Goal: Task Accomplishment & Management: Manage account settings

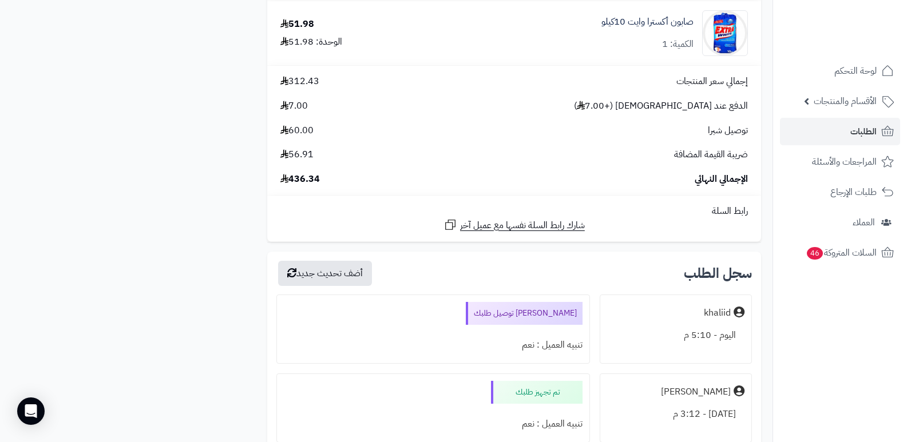
scroll to position [1546, 0]
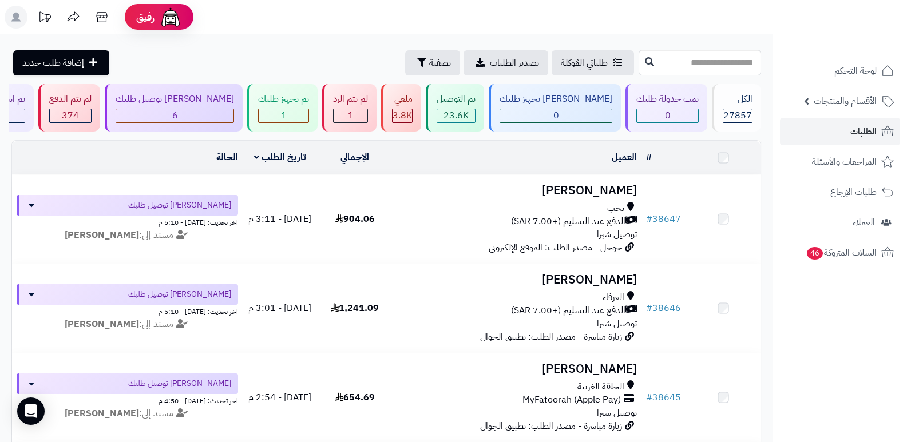
scroll to position [343, 0]
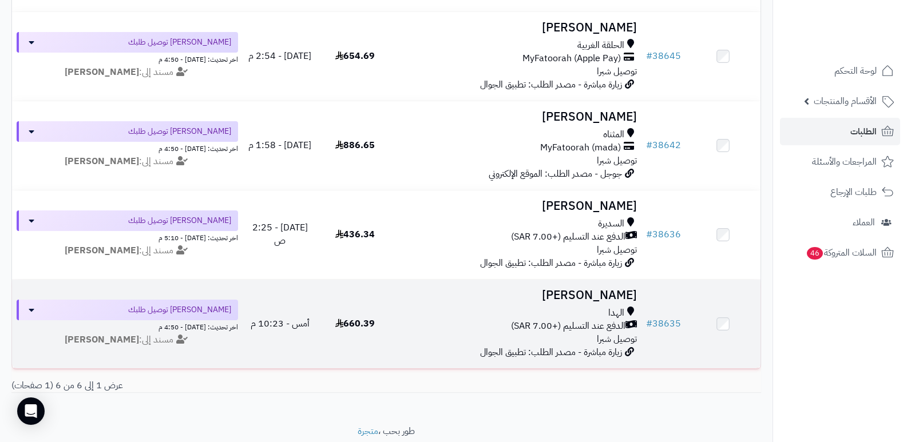
click at [604, 298] on h3 "[PERSON_NAME]" at bounding box center [517, 295] width 240 height 13
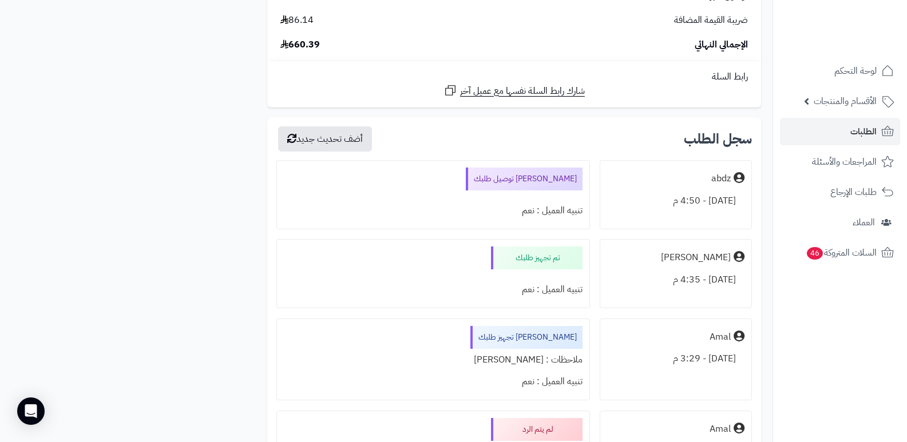
scroll to position [2003, 0]
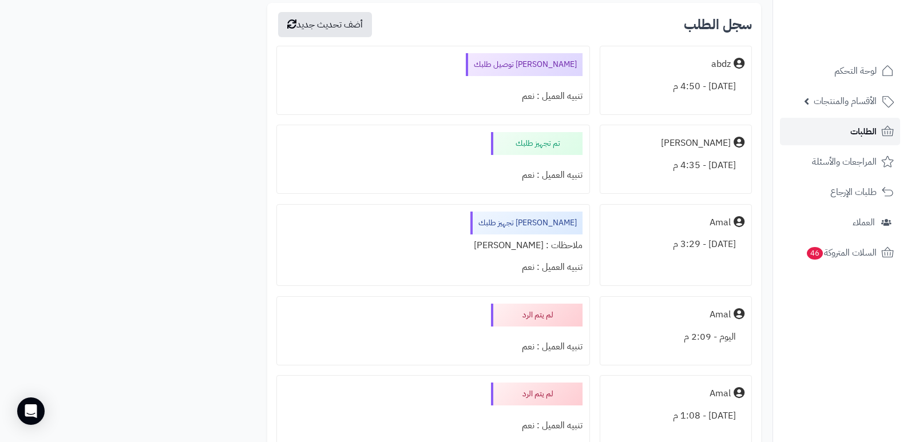
click at [863, 137] on span "الطلبات" at bounding box center [864, 132] width 26 height 16
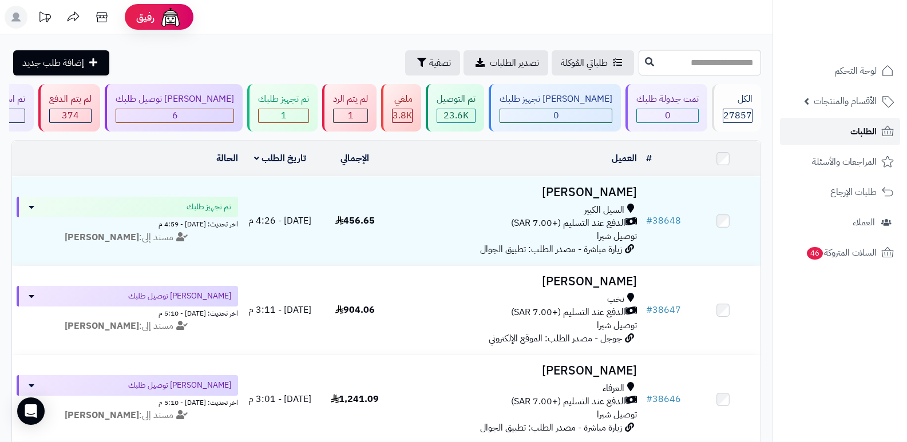
click at [838, 128] on link "الطلبات" at bounding box center [840, 131] width 120 height 27
click at [837, 128] on link "الطلبات" at bounding box center [840, 131] width 120 height 27
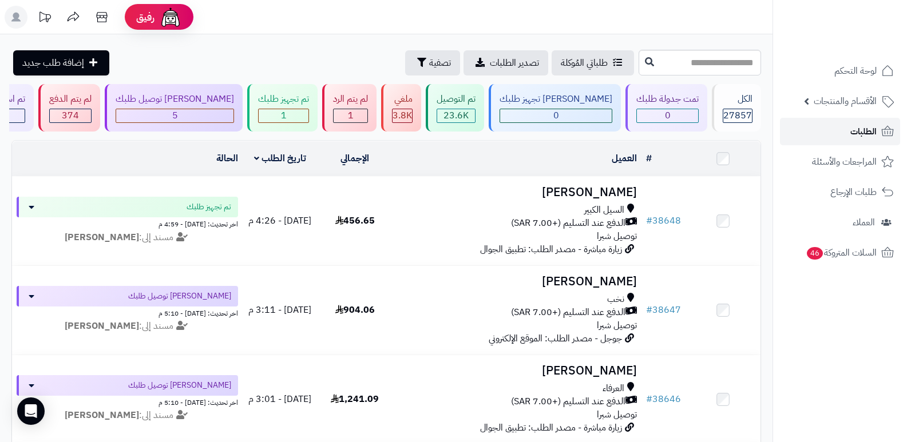
click at [860, 124] on span "الطلبات" at bounding box center [864, 132] width 26 height 16
click at [860, 137] on span "الطلبات" at bounding box center [864, 132] width 26 height 16
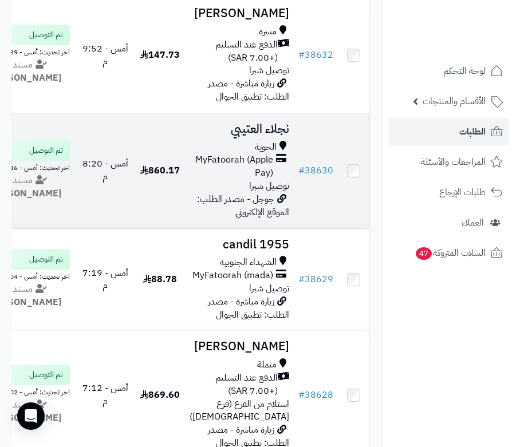
scroll to position [1469, 0]
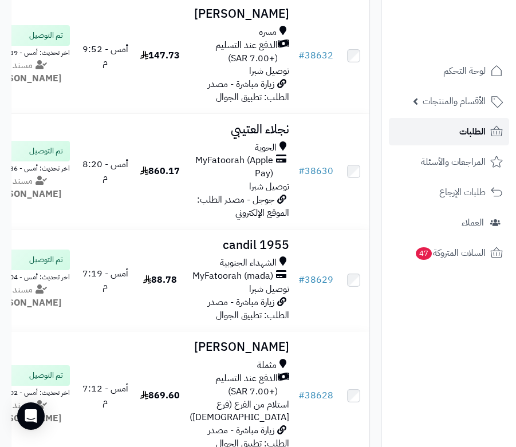
click at [459, 137] on span "الطلبات" at bounding box center [472, 132] width 26 height 16
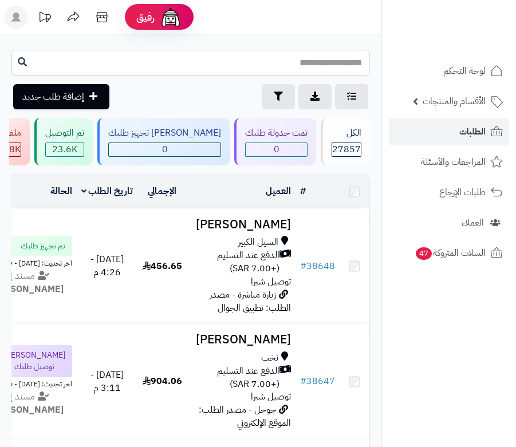
click at [326, 64] on input "text" at bounding box center [190, 63] width 358 height 26
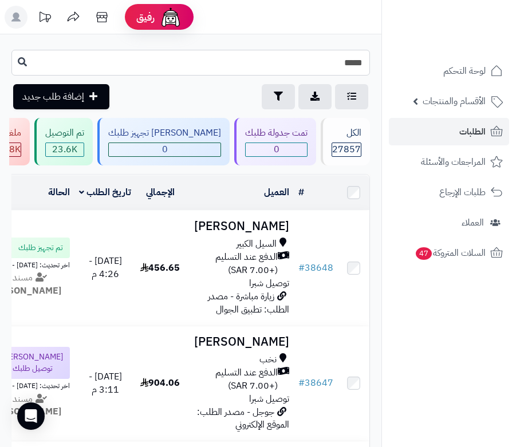
type input "*****"
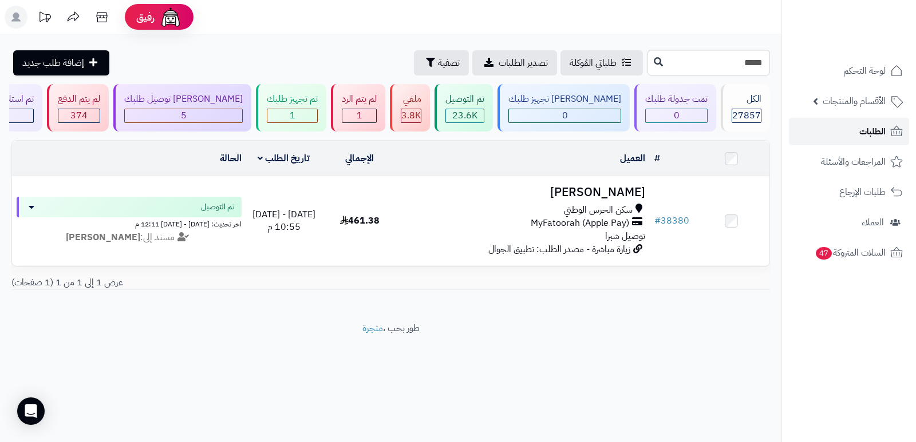
click at [515, 137] on span "الطلبات" at bounding box center [872, 132] width 26 height 16
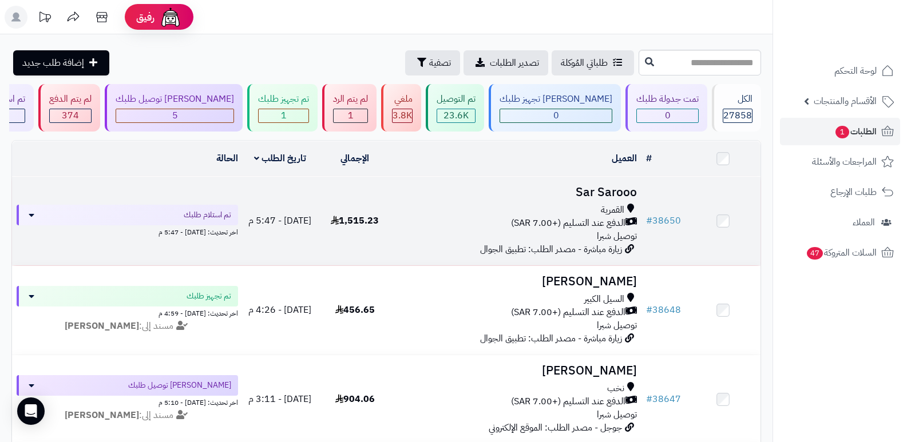
click at [602, 191] on h3 "Sar Sarooo" at bounding box center [517, 192] width 240 height 13
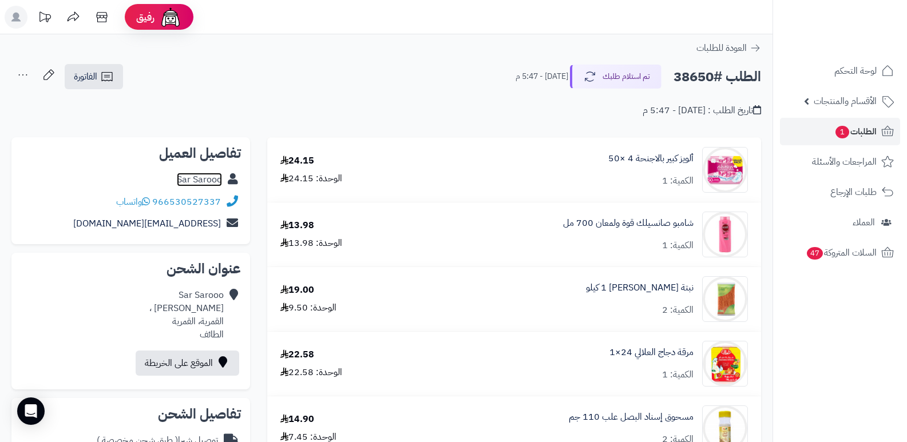
click at [188, 186] on link "Sar Sarooo" at bounding box center [199, 180] width 45 height 14
click at [683, 75] on h2 "الطلب #38650" at bounding box center [718, 76] width 88 height 23
copy h2 "38650"
click at [867, 135] on span "الطلبات 1" at bounding box center [856, 132] width 42 height 16
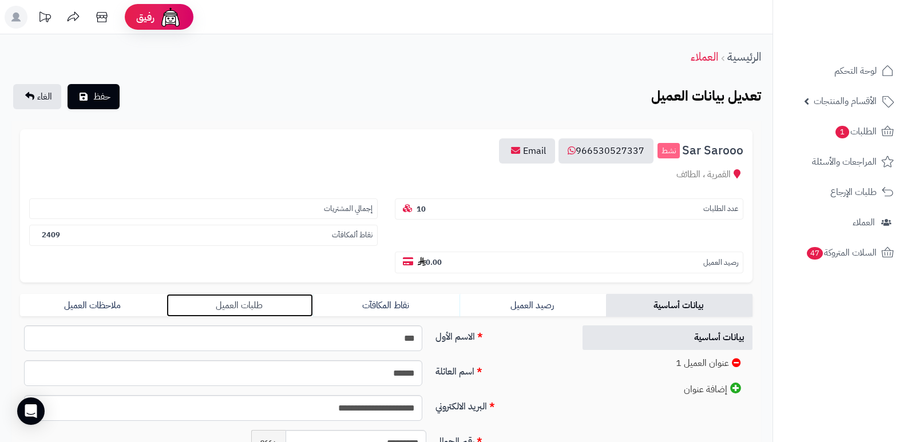
click at [240, 303] on link "طلبات العميل" at bounding box center [240, 305] width 147 height 23
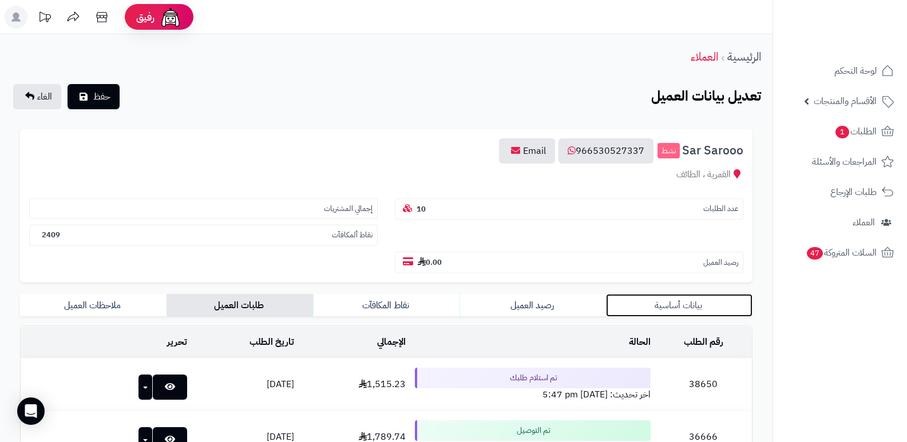
drag, startPoint x: 692, startPoint y: 306, endPoint x: 687, endPoint y: 294, distance: 13.1
click at [692, 306] on link "بيانات أساسية" at bounding box center [679, 305] width 147 height 23
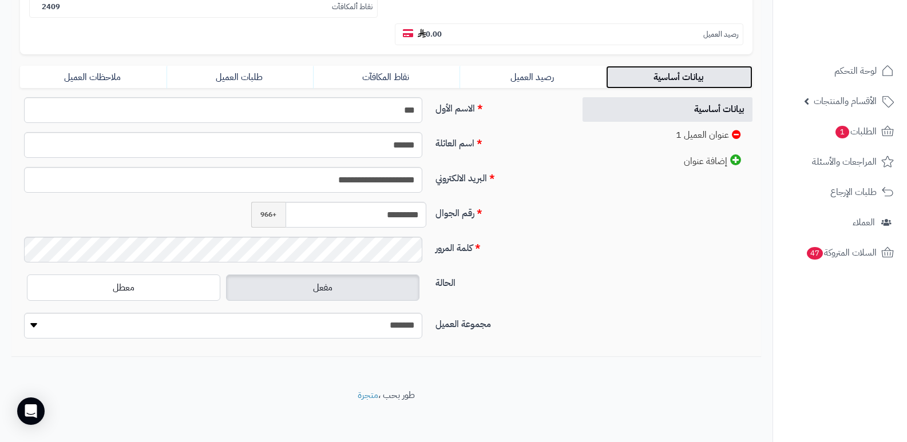
scroll to position [232, 0]
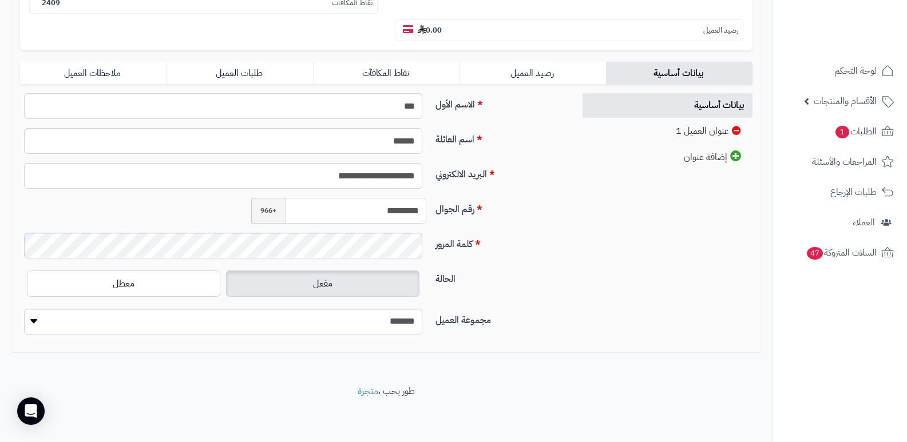
click at [385, 211] on input "*********" at bounding box center [356, 211] width 141 height 26
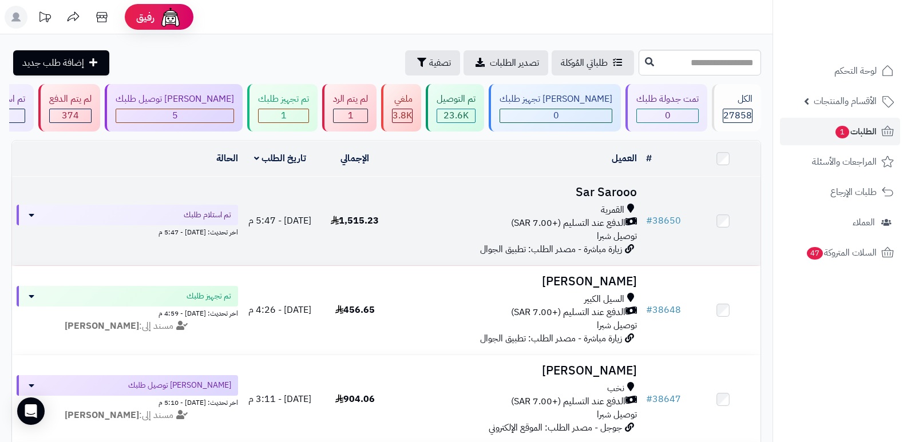
click at [607, 192] on h3 "Sar Sarooo" at bounding box center [517, 192] width 240 height 13
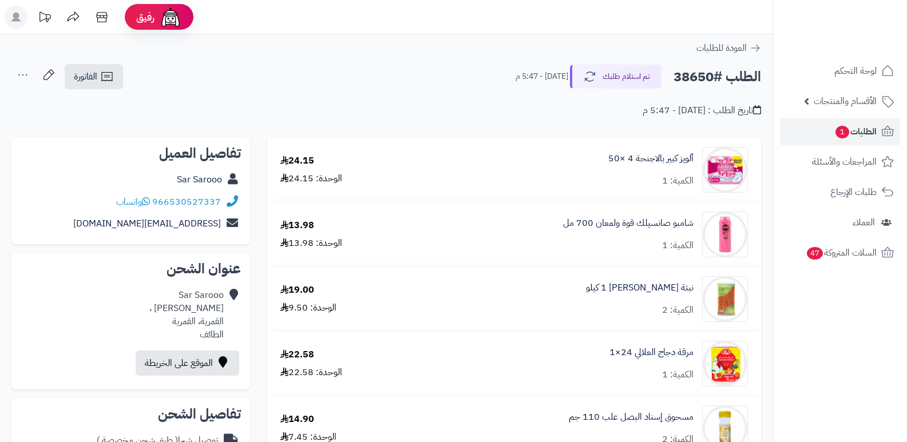
click at [624, 76] on button "تم استلام طلبك" at bounding box center [616, 76] width 92 height 24
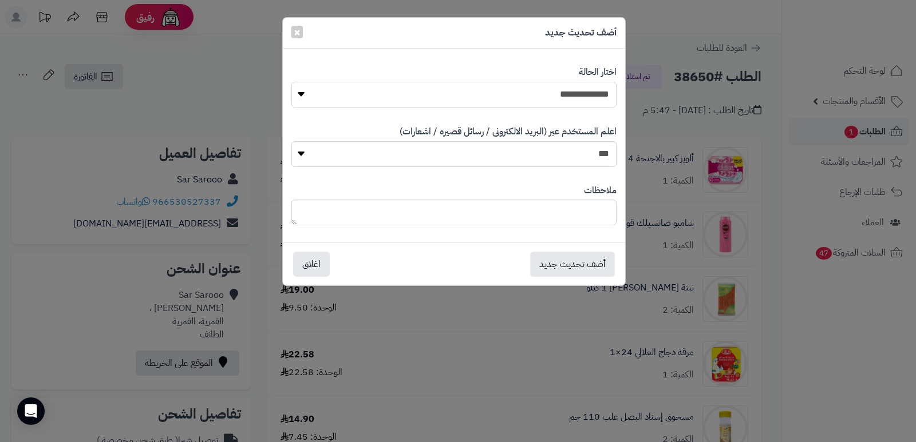
click at [584, 98] on select "**********" at bounding box center [453, 95] width 325 height 26
select select "*"
click at [291, 82] on select "**********" at bounding box center [453, 95] width 325 height 26
click at [596, 268] on button "أضف تحديث جديد" at bounding box center [572, 263] width 85 height 25
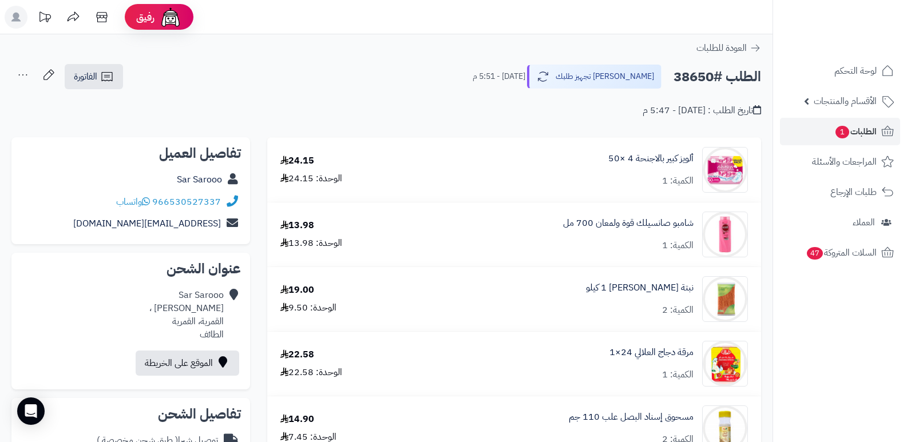
click at [26, 74] on icon at bounding box center [22, 75] width 23 height 23
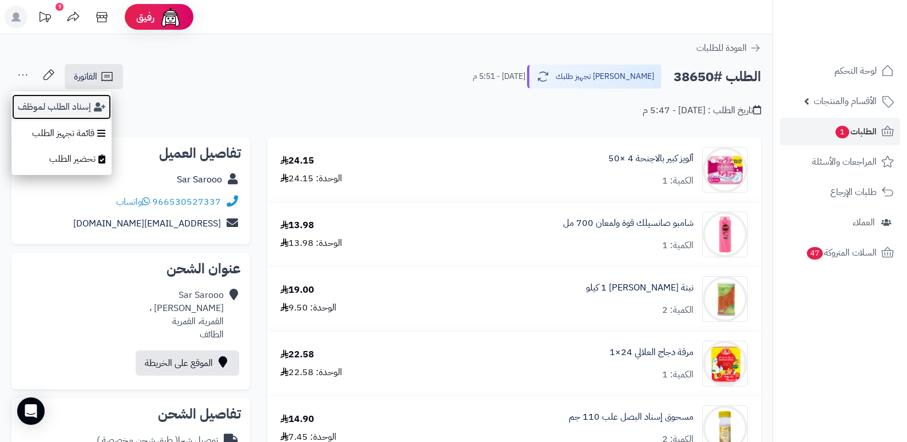
click at [33, 98] on button "إسناد الطلب لموظف" at bounding box center [61, 107] width 100 height 26
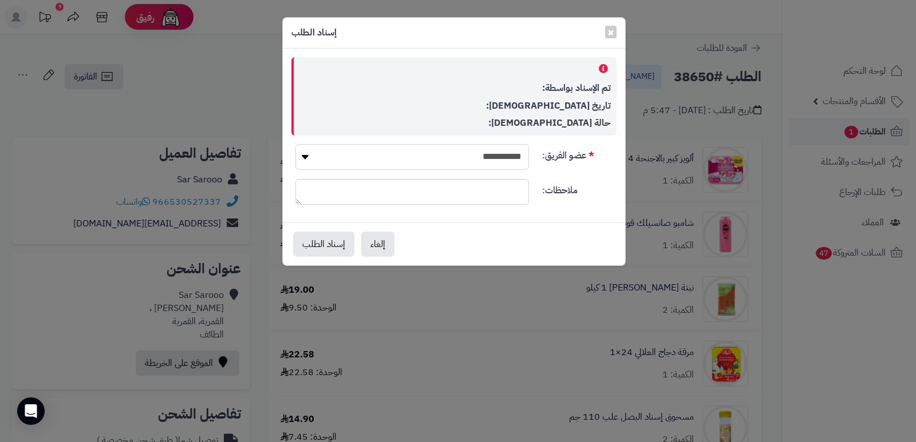
click at [459, 145] on select "**********" at bounding box center [412, 157] width 234 height 26
select select "**"
click at [295, 144] on select "**********" at bounding box center [412, 157] width 234 height 26
click at [341, 238] on button "إسناد الطلب" at bounding box center [323, 243] width 61 height 25
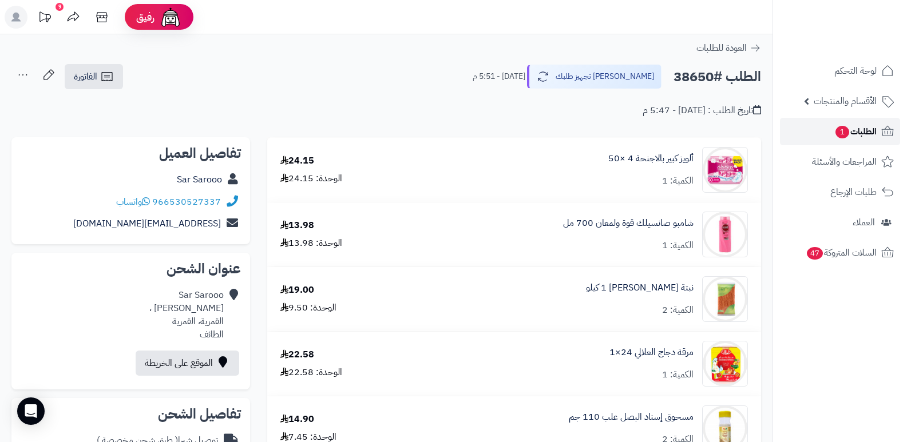
click at [859, 131] on span "الطلبات 1" at bounding box center [856, 132] width 42 height 16
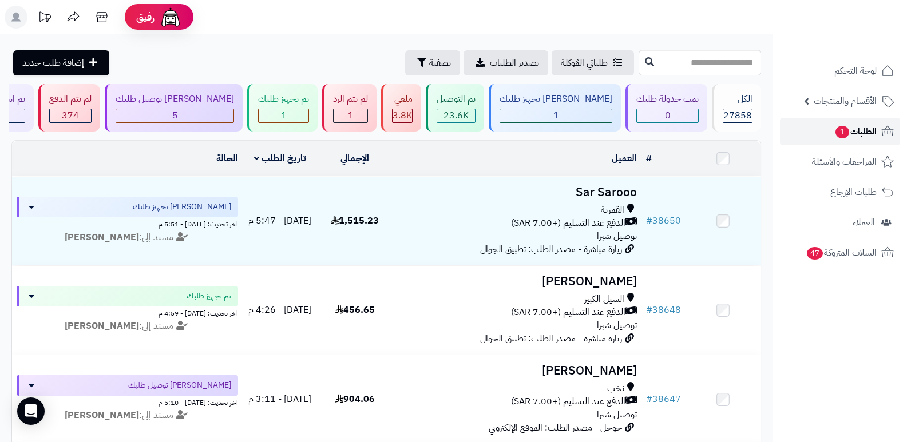
click at [866, 135] on span "الطلبات 1" at bounding box center [856, 132] width 42 height 16
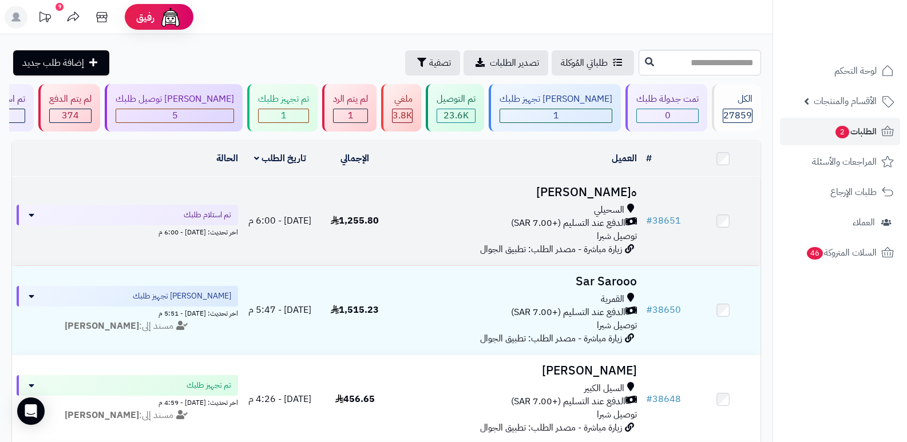
click at [590, 193] on h3 "هنوف سعد" at bounding box center [517, 192] width 240 height 13
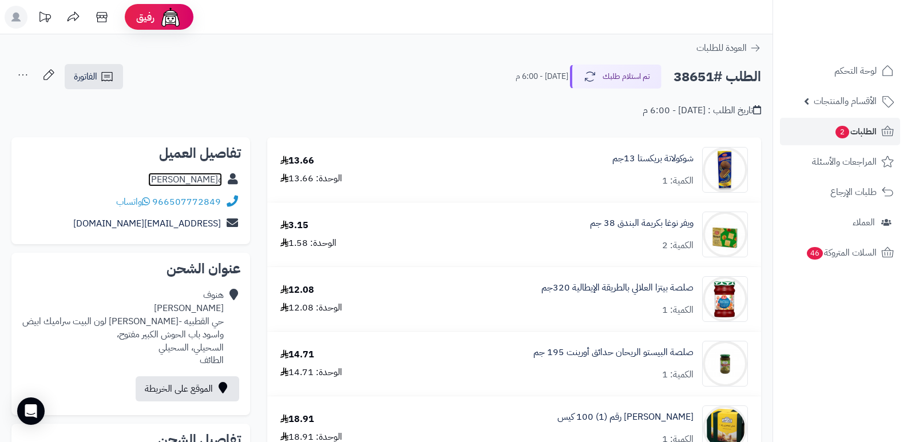
click at [214, 176] on link "ه[PERSON_NAME]" at bounding box center [185, 180] width 74 height 14
click at [865, 129] on span "الطلبات 2" at bounding box center [856, 132] width 42 height 16
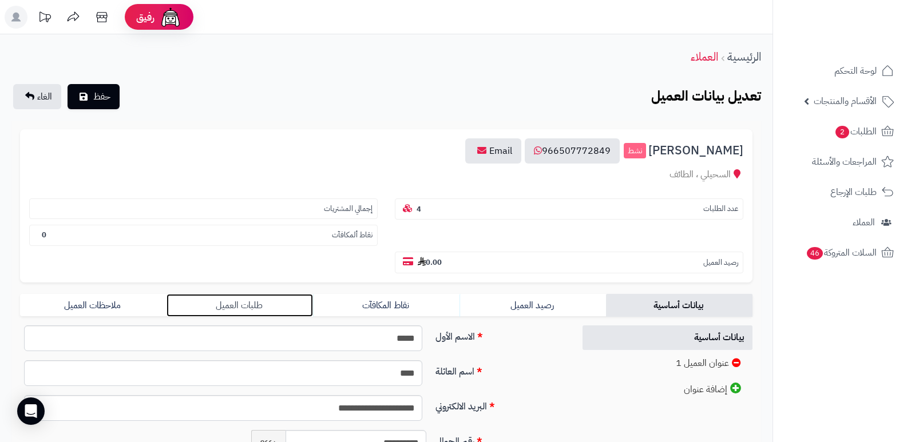
click at [265, 299] on link "طلبات العميل" at bounding box center [240, 305] width 147 height 23
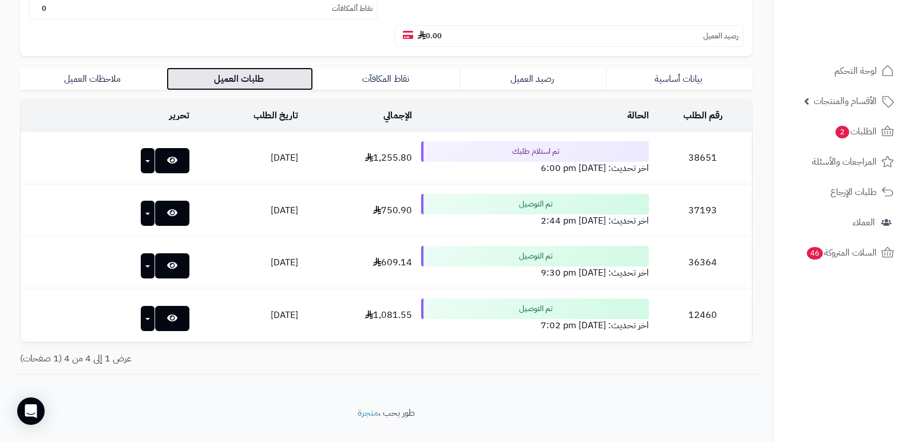
scroll to position [229, 0]
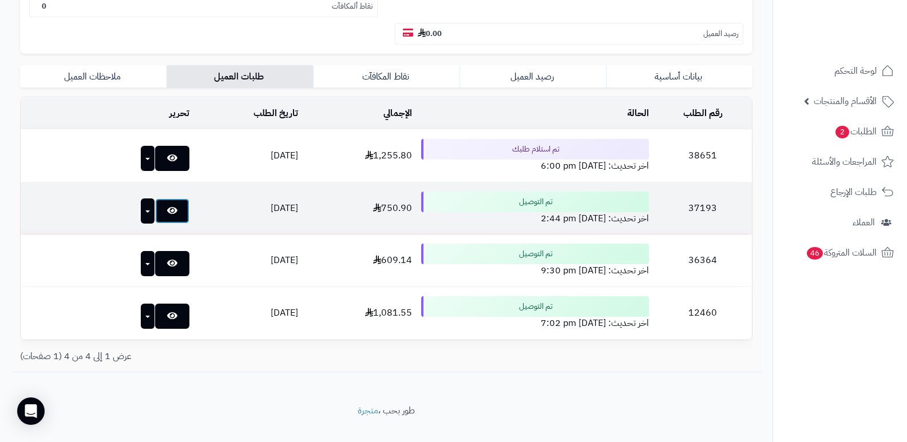
click at [155, 205] on link at bounding box center [172, 211] width 34 height 25
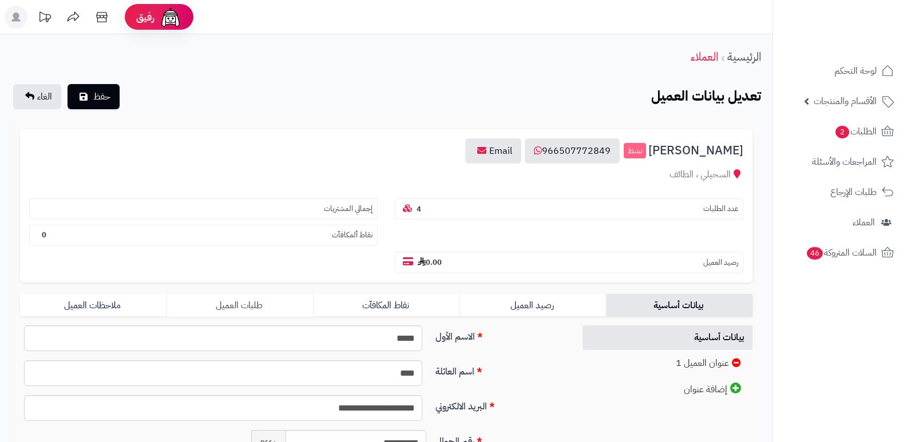
scroll to position [229, 0]
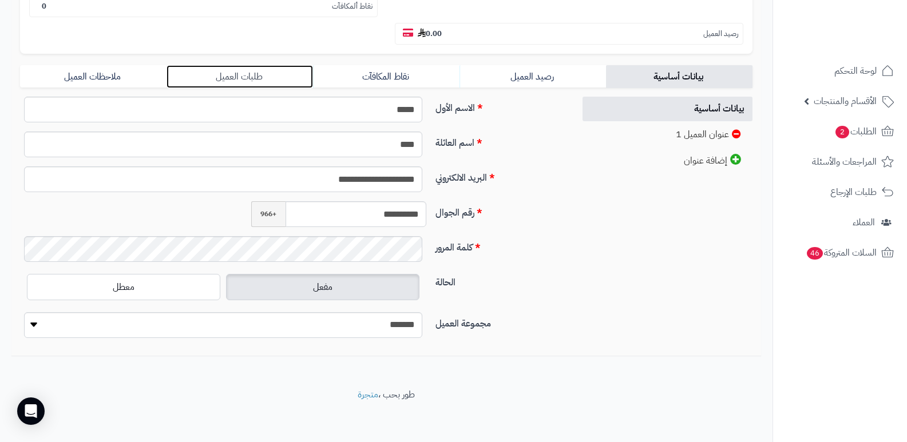
click at [258, 76] on link "طلبات العميل" at bounding box center [240, 76] width 147 height 23
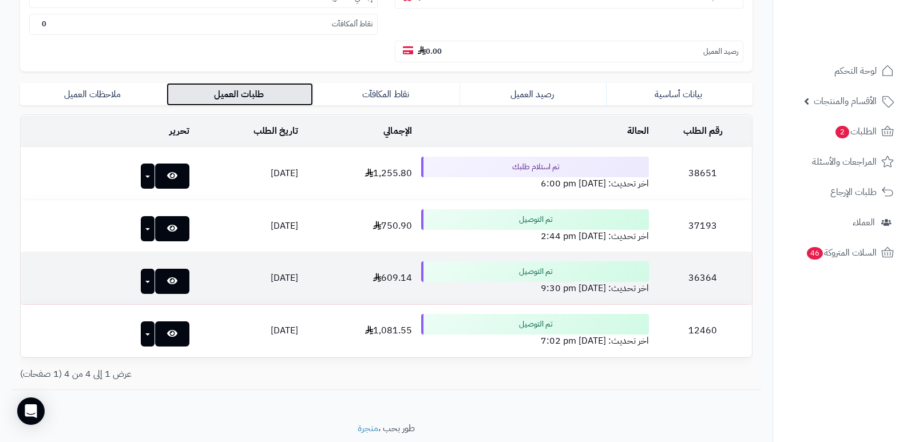
scroll to position [191, 0]
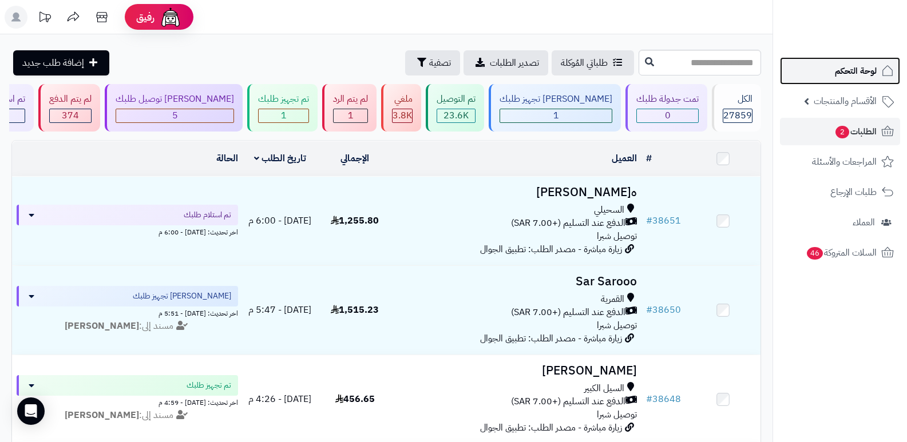
click at [862, 74] on span "لوحة التحكم" at bounding box center [856, 71] width 42 height 16
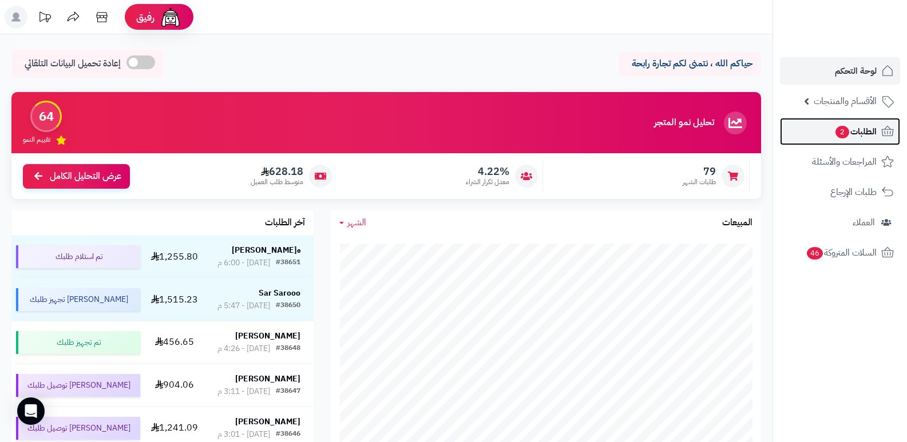
click at [851, 128] on span "الطلبات 2" at bounding box center [856, 132] width 42 height 16
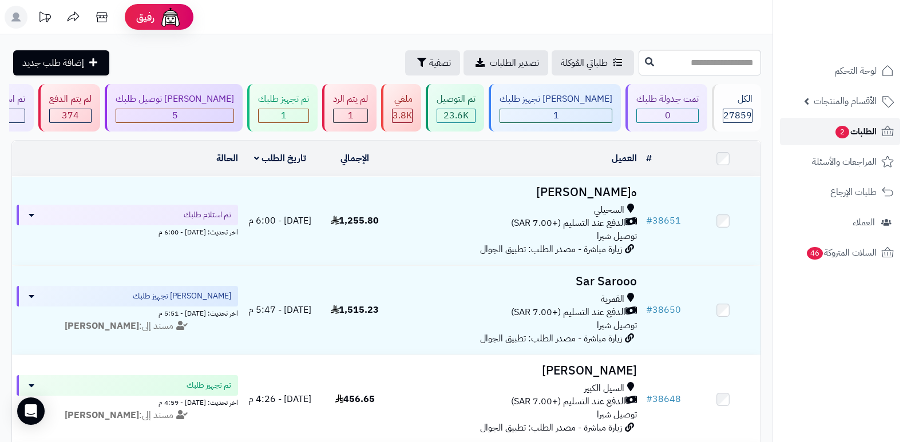
click at [868, 132] on span "الطلبات 2" at bounding box center [856, 132] width 42 height 16
click at [870, 130] on span "الطلبات 2" at bounding box center [856, 132] width 42 height 16
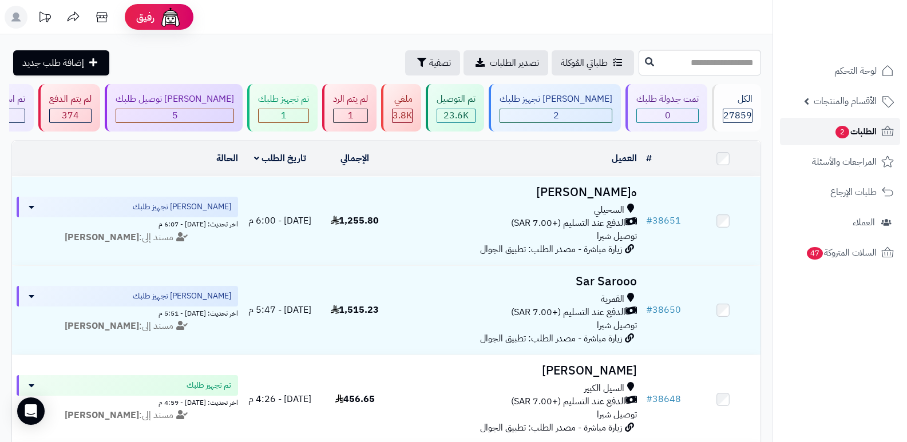
click at [860, 131] on span "الطلبات 2" at bounding box center [856, 132] width 42 height 16
click at [869, 132] on span "الطلبات 2" at bounding box center [856, 132] width 42 height 16
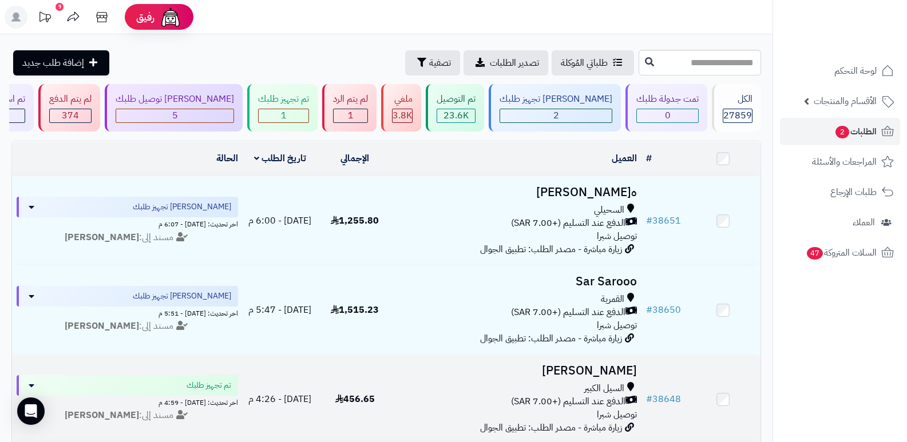
click at [599, 365] on h3 "[PERSON_NAME]" at bounding box center [517, 371] width 240 height 13
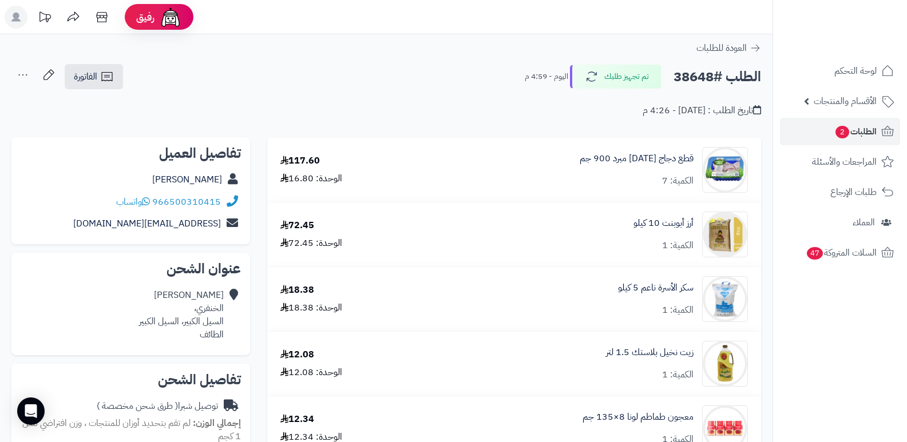
click at [200, 192] on div "966500310415 واتساب" at bounding box center [131, 202] width 220 height 22
click at [207, 177] on link "عبدالله الثبيتي" at bounding box center [187, 180] width 70 height 14
click at [874, 133] on span "الطلبات 2" at bounding box center [856, 132] width 42 height 16
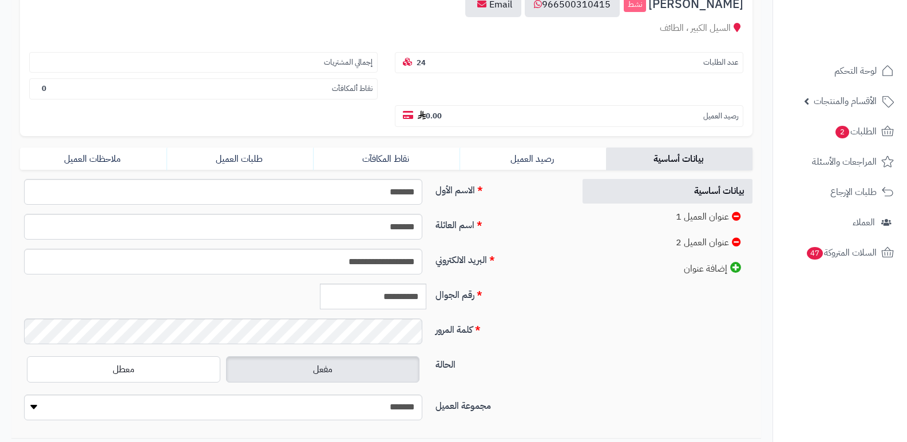
scroll to position [172, 0]
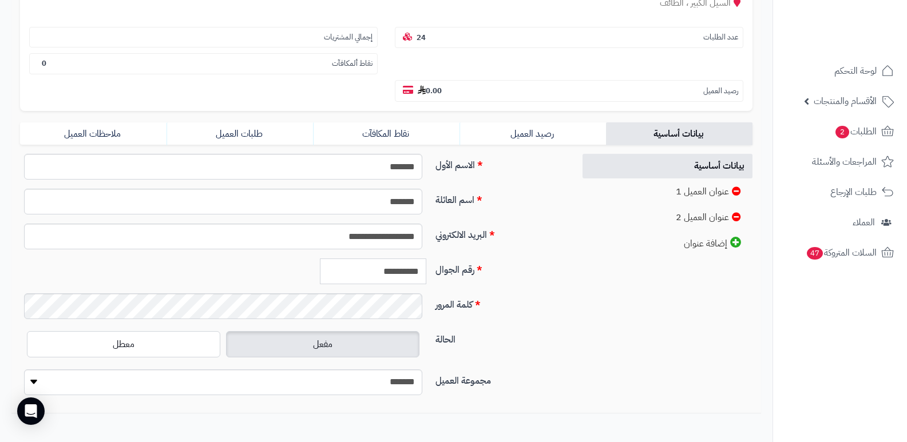
drag, startPoint x: 369, startPoint y: 276, endPoint x: 440, endPoint y: 271, distance: 71.2
click at [440, 271] on div "**********" at bounding box center [292, 276] width 555 height 35
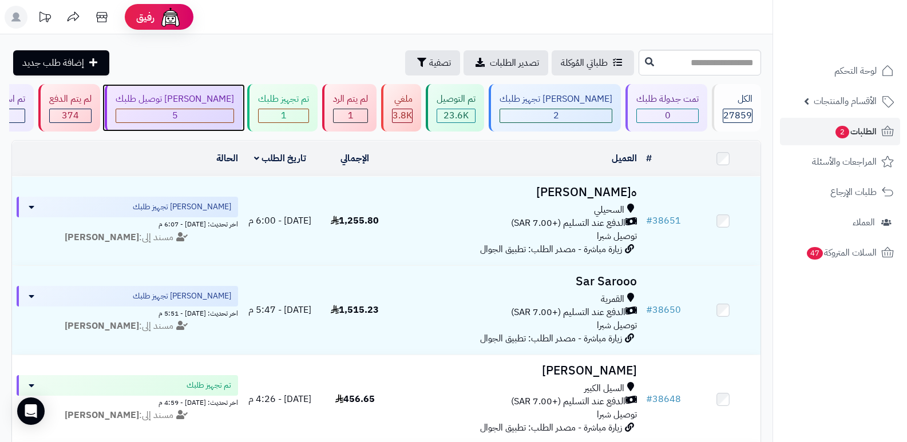
click at [243, 106] on div "جاري توصيل طلبك 5" at bounding box center [174, 108] width 138 height 48
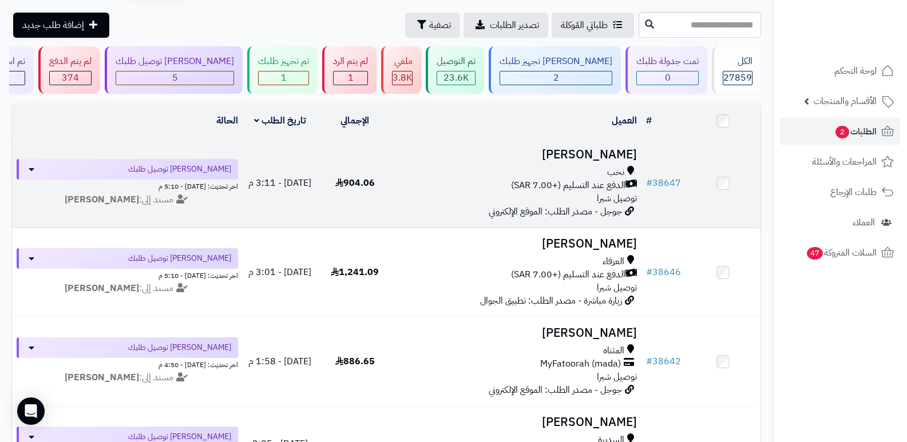
scroll to position [57, 0]
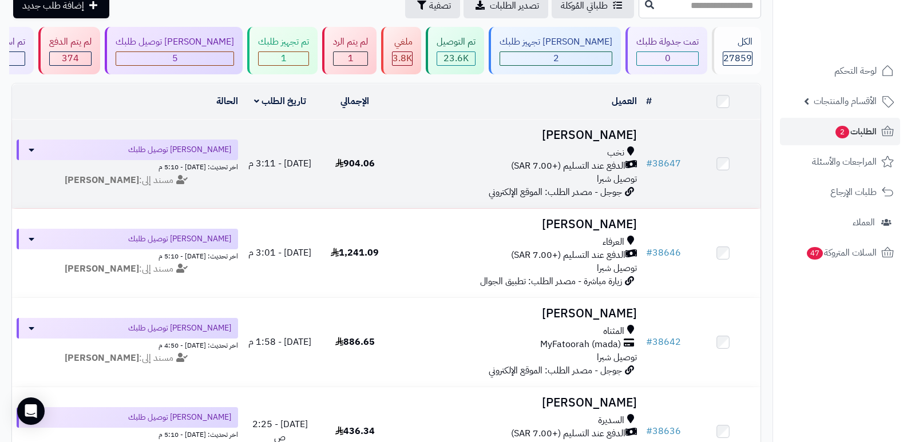
click at [622, 120] on td "[PERSON_NAME] نخب الدفع عند التسليم (+7.00 SAR) توصيل شبرا جوجل - مصدر الطلب: ا…" at bounding box center [518, 164] width 250 height 89
click at [608, 137] on h3 "[PERSON_NAME]" at bounding box center [517, 135] width 240 height 13
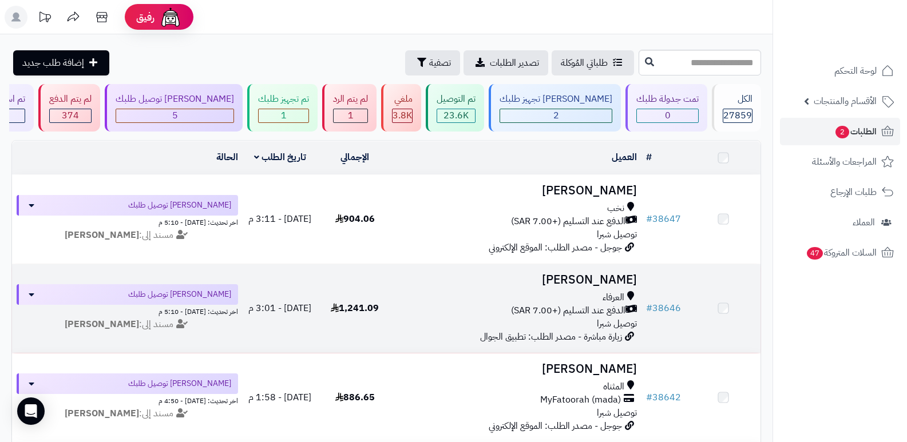
scroll to position [57, 0]
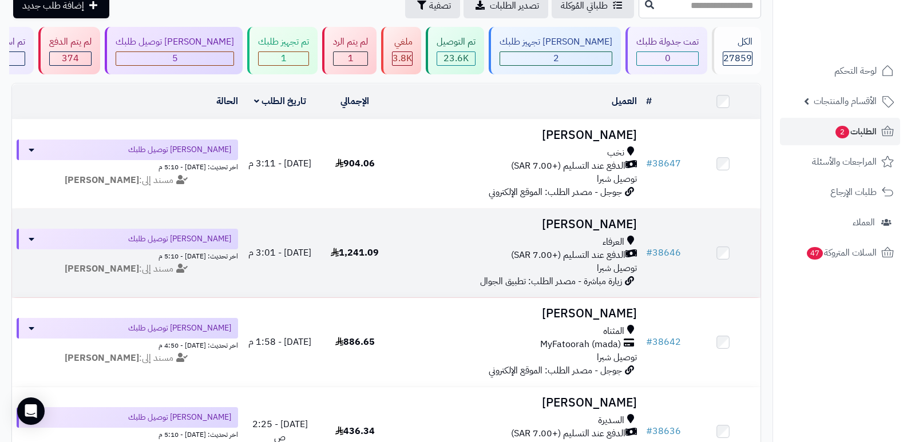
click at [599, 223] on h3 "منار الشلوي" at bounding box center [517, 224] width 240 height 13
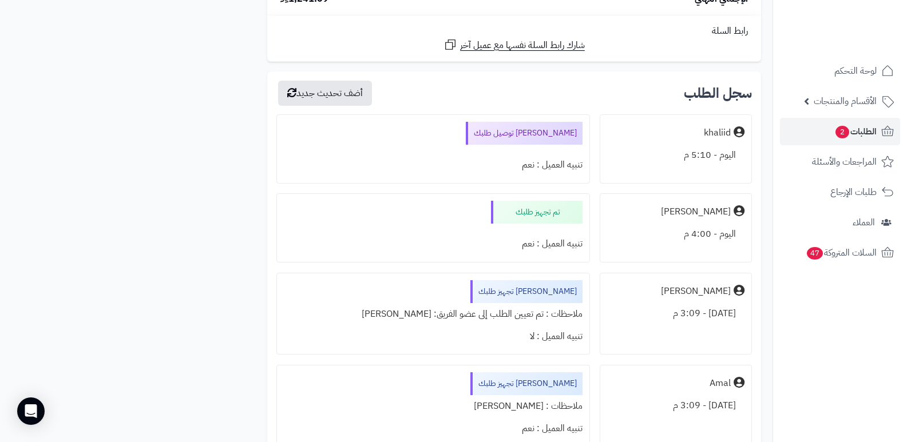
scroll to position [2877, 0]
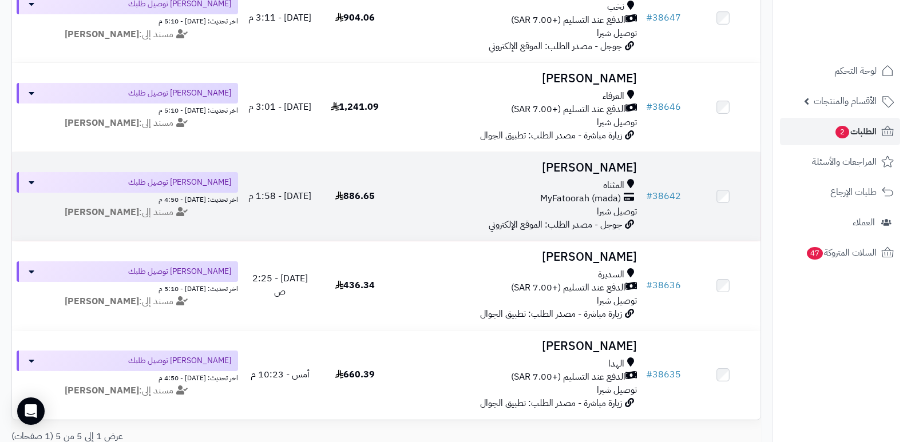
scroll to position [229, 0]
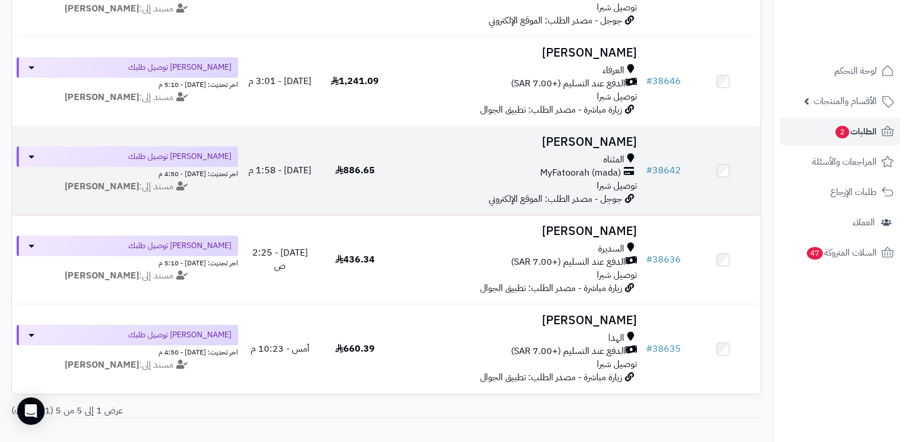
click at [618, 136] on h3 "[PERSON_NAME]" at bounding box center [517, 142] width 240 height 13
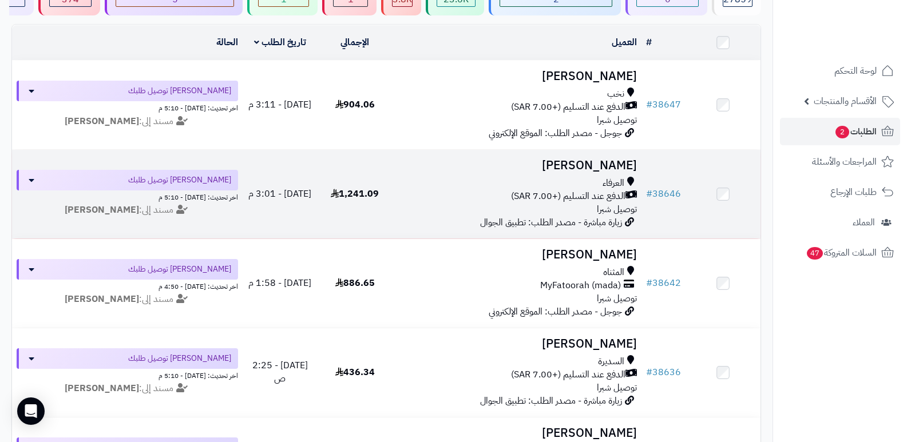
scroll to position [172, 0]
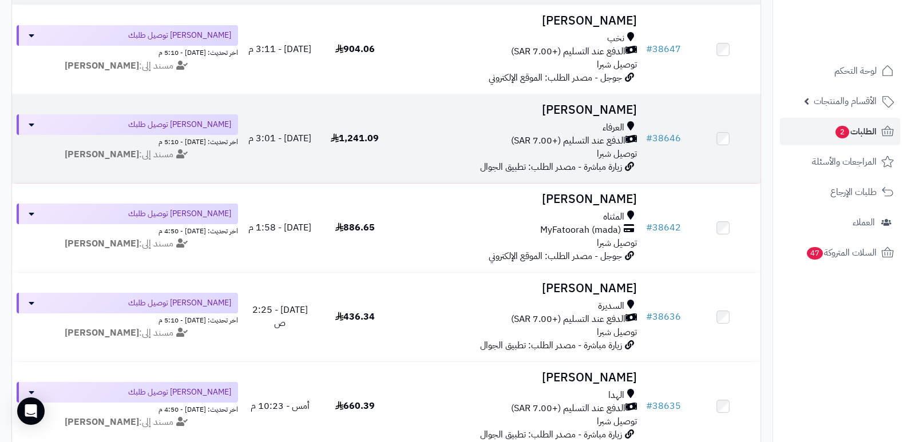
click at [603, 104] on h3 "منار الشلوي" at bounding box center [517, 110] width 240 height 13
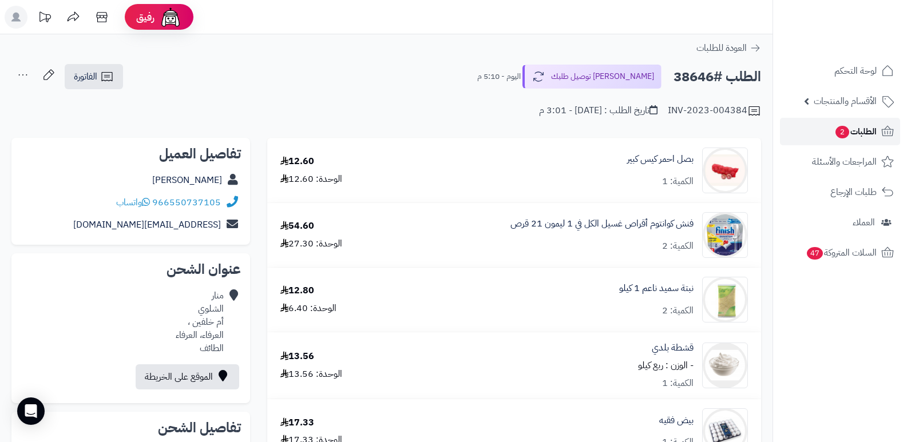
click at [866, 127] on span "الطلبات 2" at bounding box center [856, 132] width 42 height 16
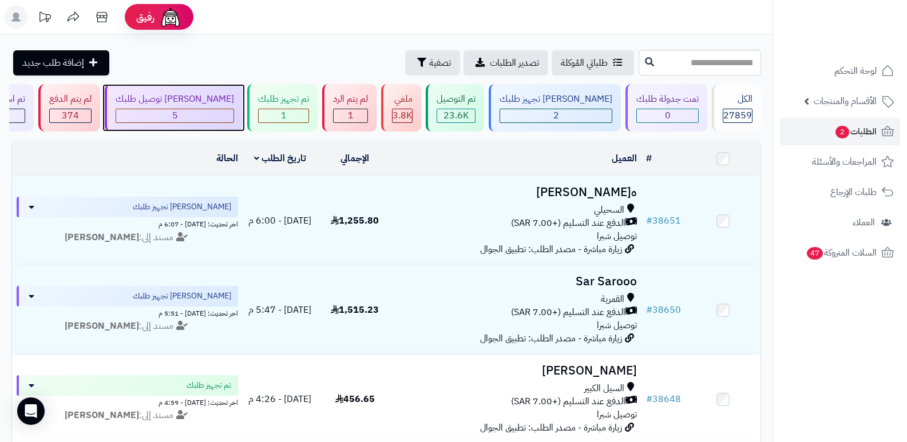
click at [231, 96] on div "[PERSON_NAME] توصيل طلبك" at bounding box center [175, 99] width 118 height 13
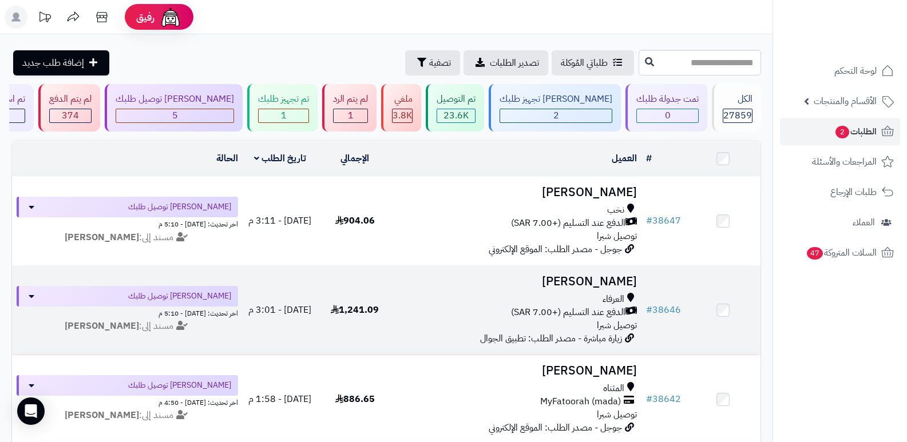
scroll to position [57, 0]
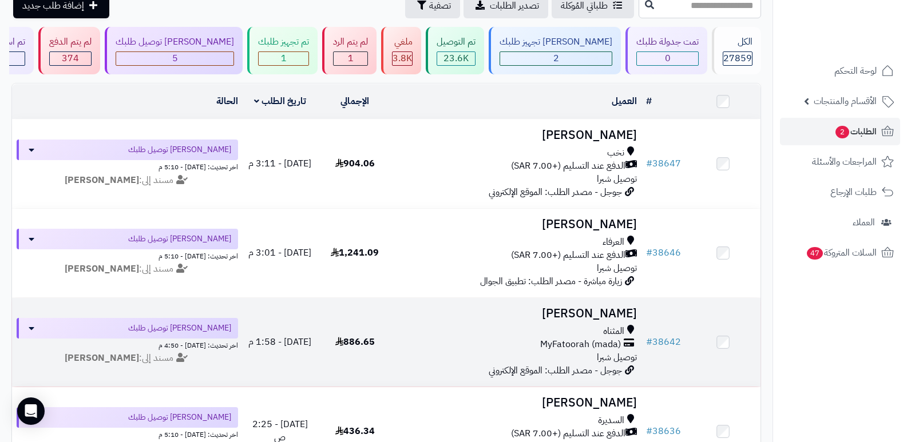
click at [601, 318] on h3 "حسين الوهيبي" at bounding box center [517, 313] width 240 height 13
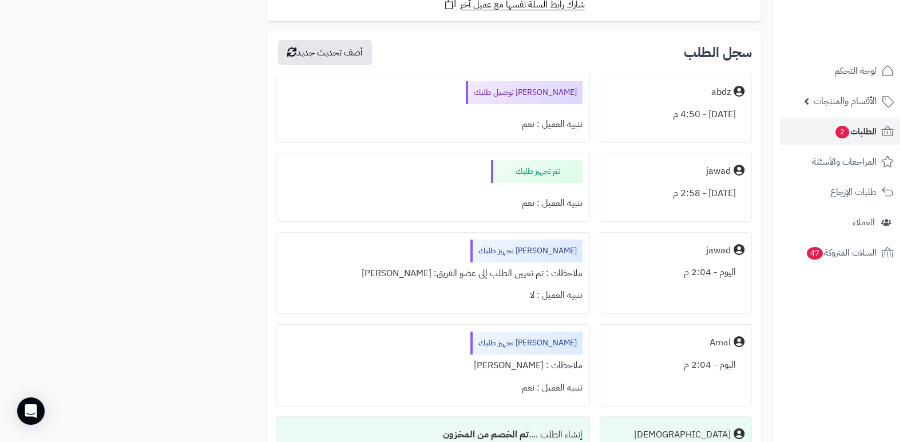
scroll to position [2444, 0]
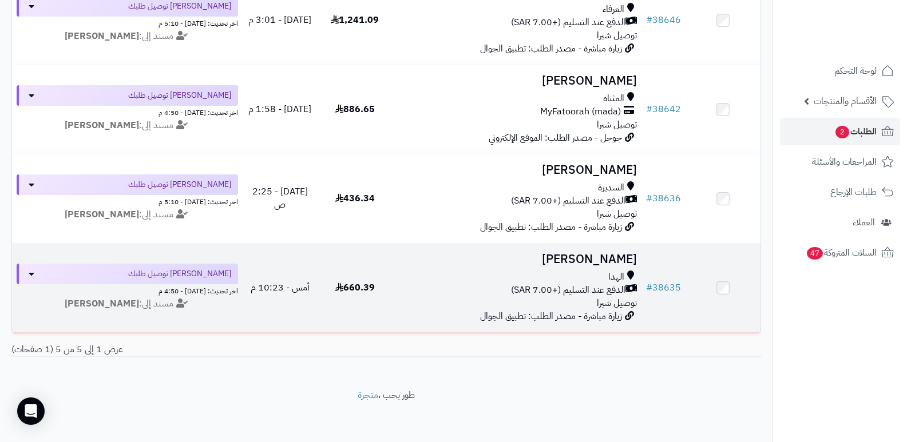
scroll to position [301, 0]
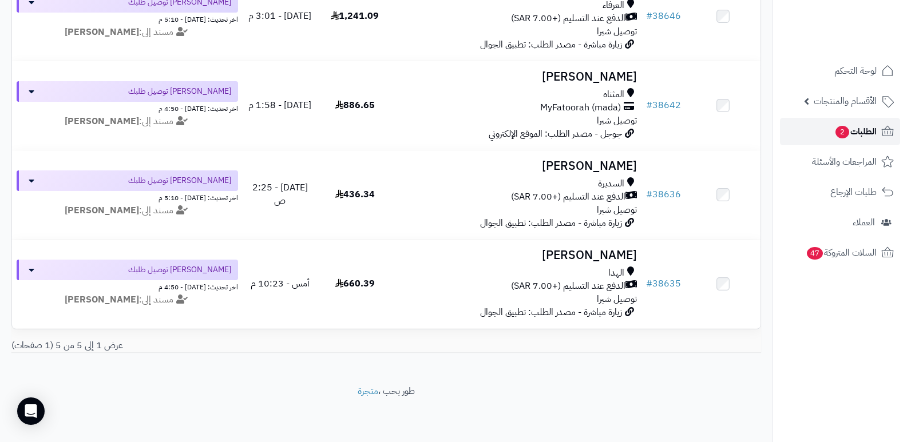
click at [856, 133] on span "الطلبات 2" at bounding box center [856, 132] width 42 height 16
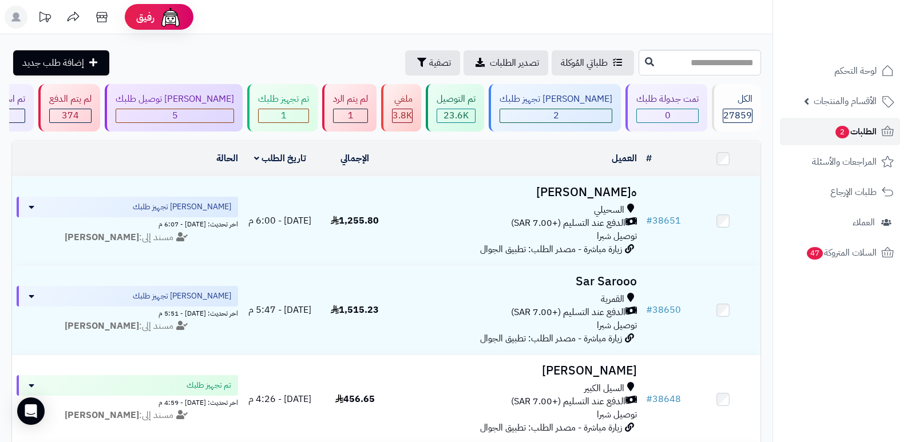
click at [856, 133] on span "الطلبات 2" at bounding box center [856, 132] width 42 height 16
click at [870, 127] on span "الطلبات 2" at bounding box center [856, 132] width 42 height 16
click at [867, 129] on span "الطلبات 2" at bounding box center [856, 132] width 42 height 16
click at [856, 128] on span "الطلبات 2" at bounding box center [856, 132] width 42 height 16
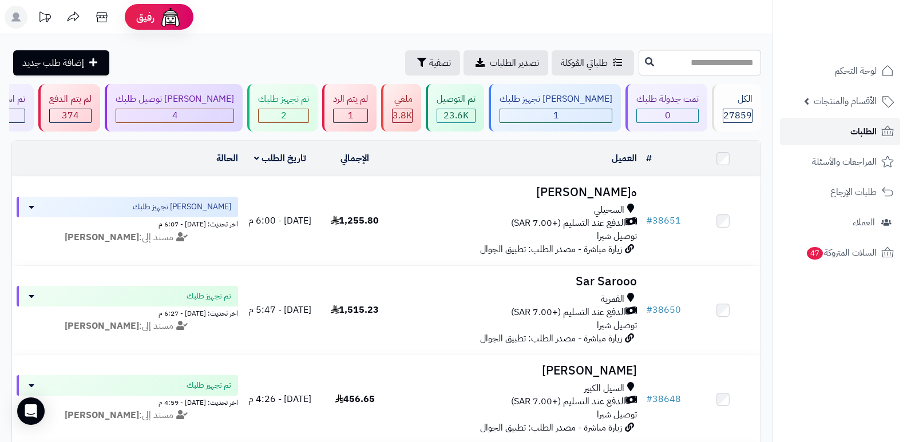
click at [838, 133] on link "الطلبات" at bounding box center [840, 131] width 120 height 27
click at [840, 131] on link "الطلبات" at bounding box center [840, 131] width 120 height 27
click at [853, 136] on span "الطلبات" at bounding box center [864, 132] width 26 height 16
click at [866, 124] on span "الطلبات" at bounding box center [864, 132] width 26 height 16
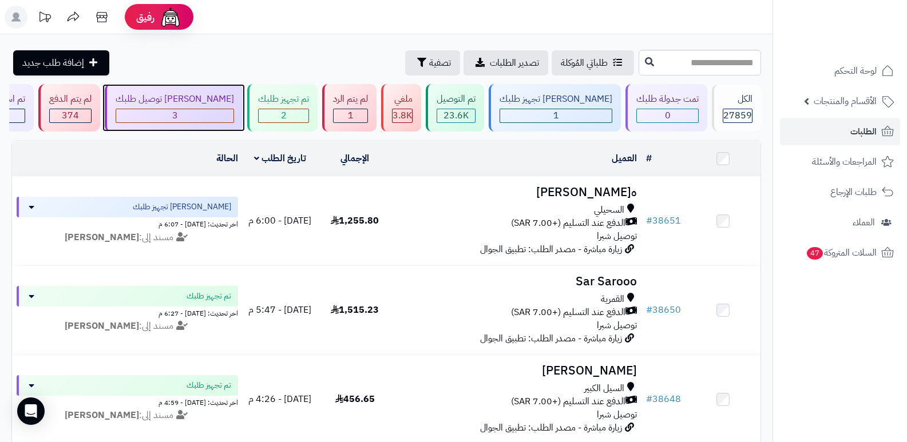
click at [234, 110] on div "3" at bounding box center [174, 115] width 117 height 13
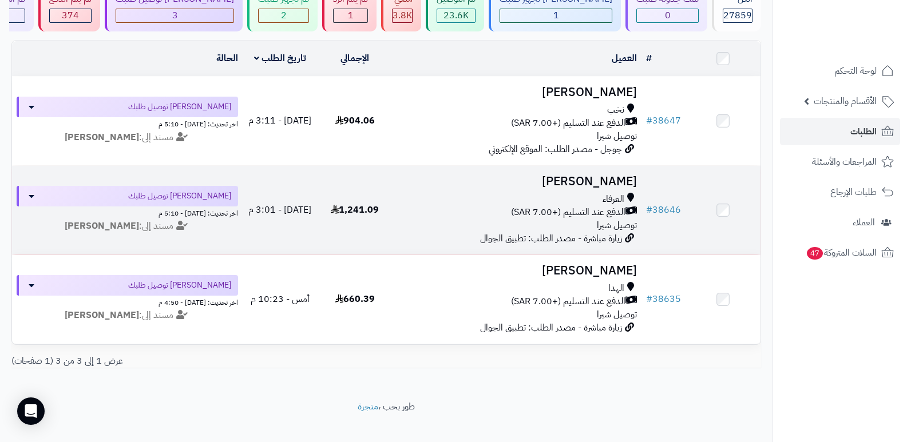
scroll to position [114, 0]
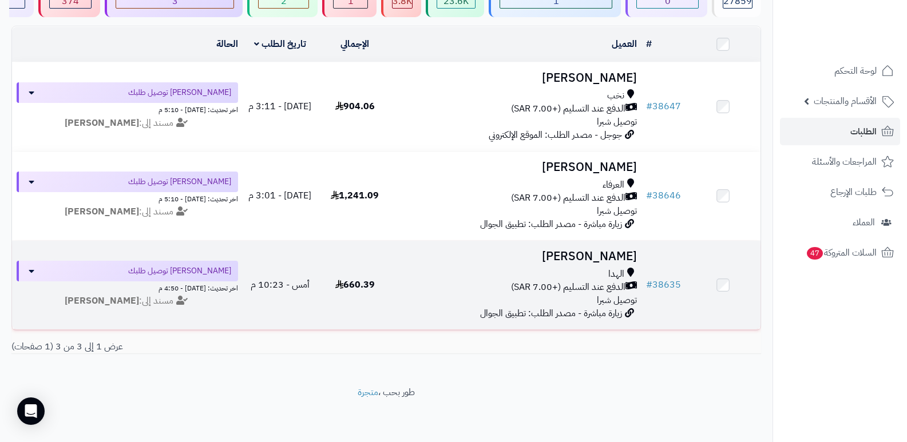
click at [610, 263] on h3 "[PERSON_NAME]" at bounding box center [517, 256] width 240 height 13
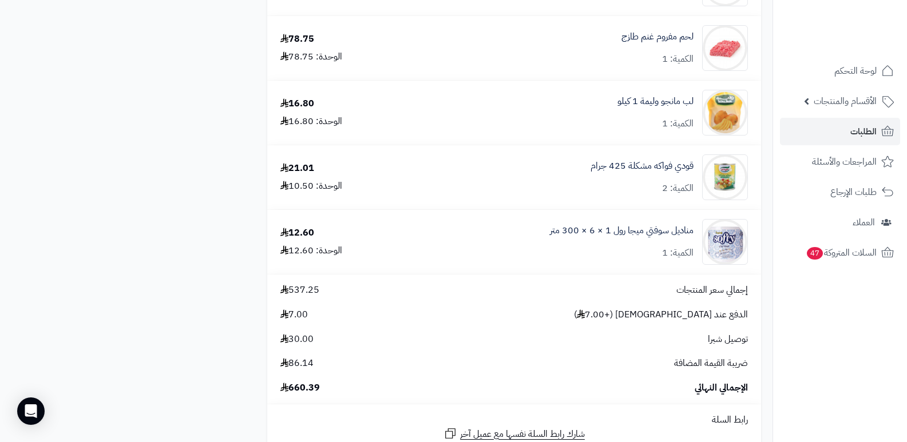
scroll to position [1775, 0]
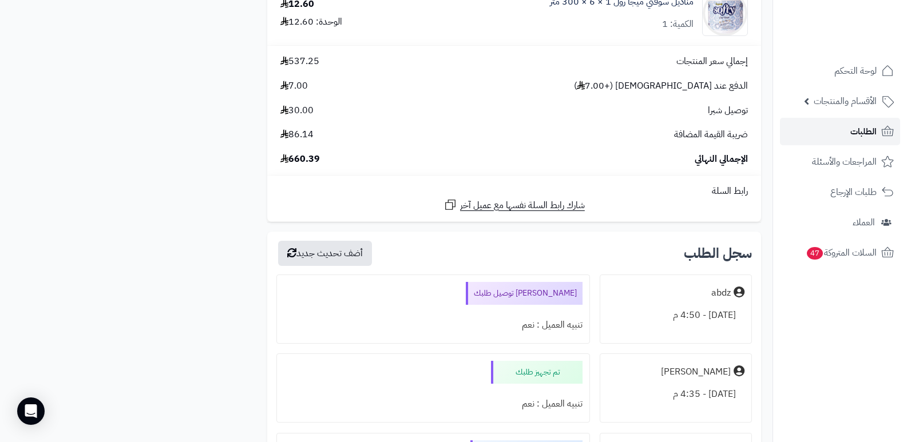
click at [861, 125] on span "الطلبات" at bounding box center [864, 132] width 26 height 16
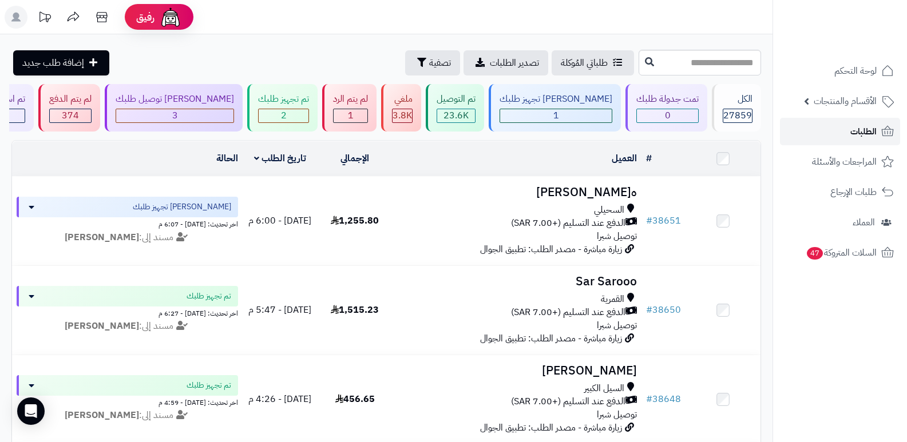
click at [860, 127] on span "الطلبات" at bounding box center [864, 132] width 26 height 16
click at [821, 132] on link "الطلبات" at bounding box center [840, 131] width 120 height 27
click at [851, 96] on span "الأقسام والمنتجات" at bounding box center [845, 101] width 63 height 16
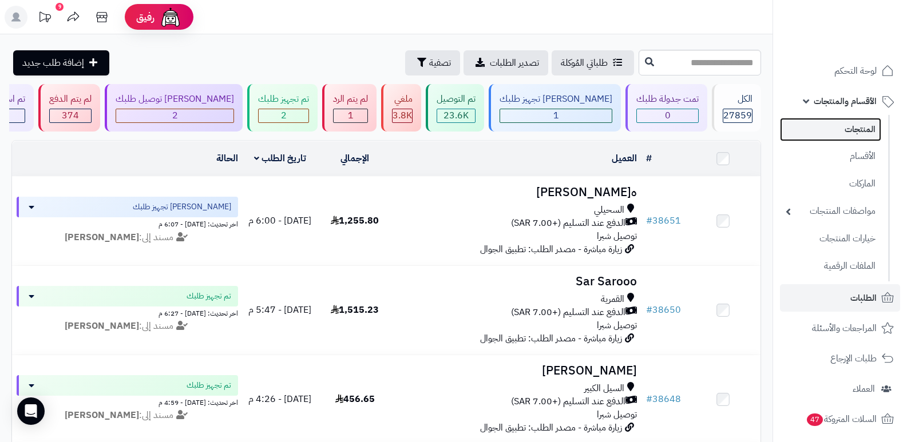
click at [832, 129] on link "المنتجات" at bounding box center [830, 129] width 101 height 23
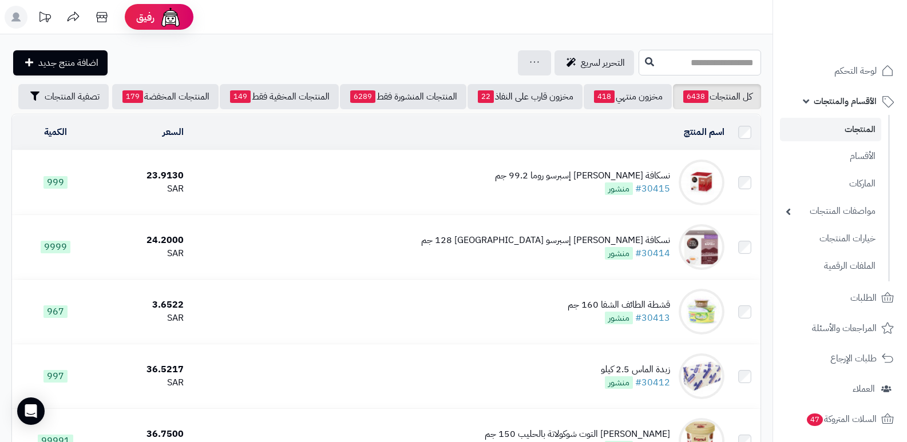
click at [732, 65] on input "text" at bounding box center [700, 63] width 122 height 26
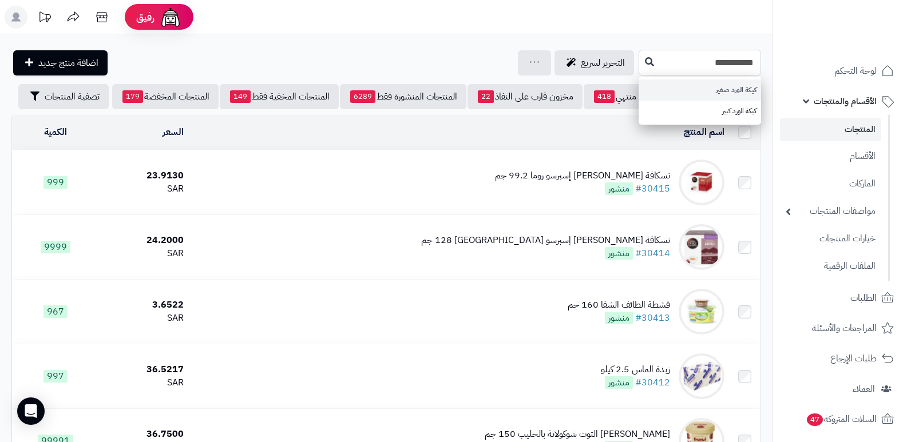
type input "**********"
click at [730, 88] on link "كيكة الورد صغير" at bounding box center [700, 90] width 122 height 21
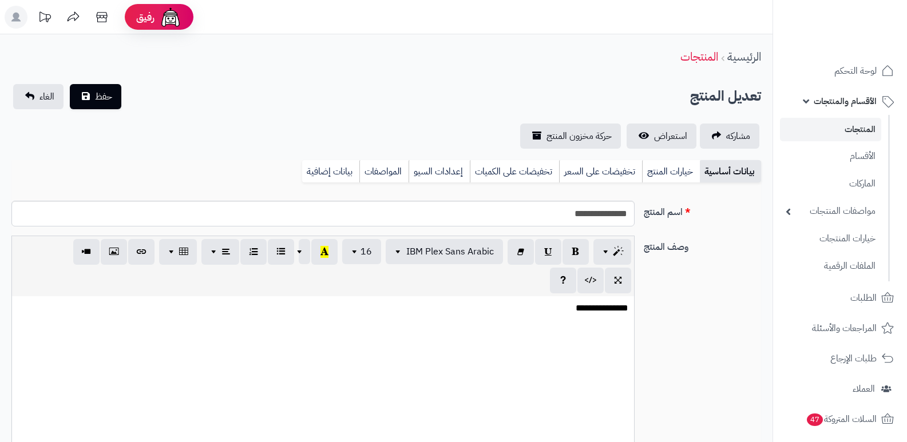
scroll to position [953, 0]
click at [721, 136] on link "مشاركه" at bounding box center [730, 136] width 60 height 25
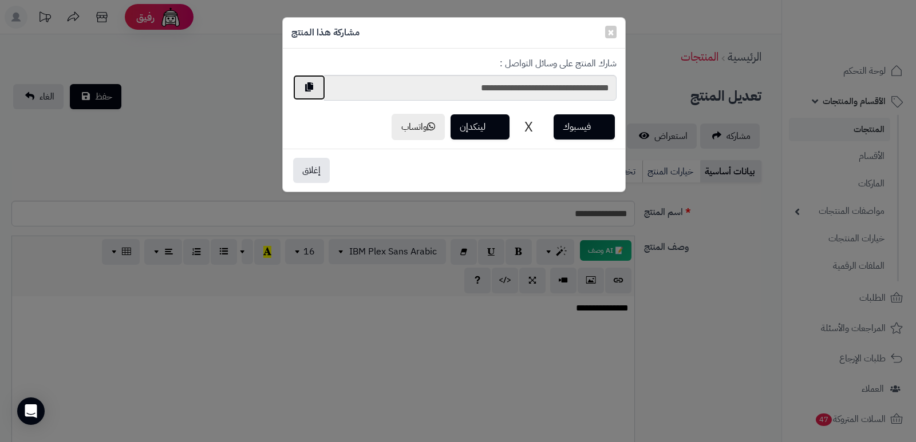
click at [307, 85] on button "button" at bounding box center [309, 87] width 32 height 25
click at [315, 168] on button "إغلاق" at bounding box center [311, 169] width 37 height 25
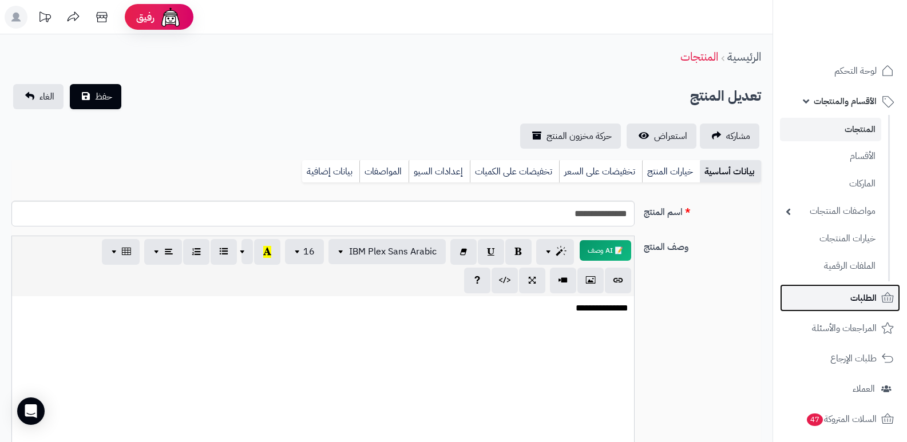
click at [863, 295] on span "الطلبات" at bounding box center [864, 298] width 26 height 16
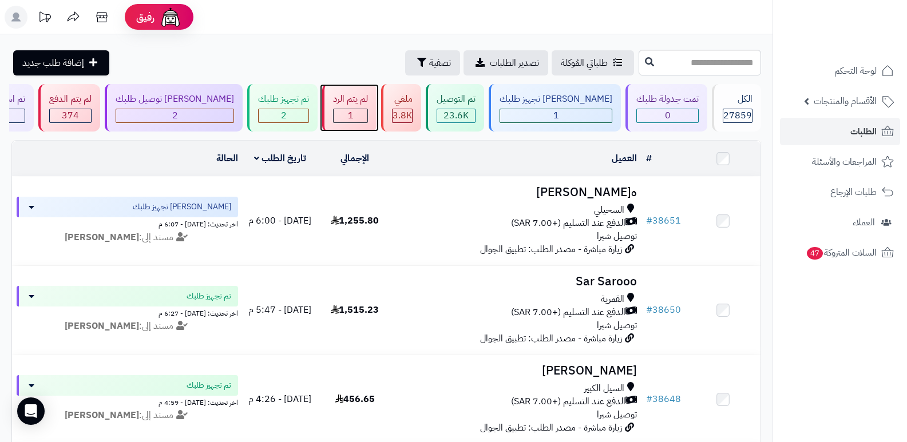
click at [367, 113] on div "1" at bounding box center [351, 115] width 34 height 13
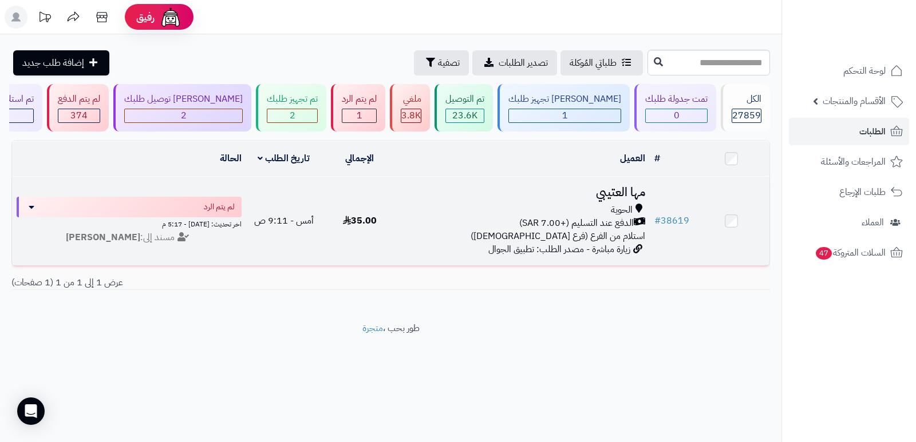
click at [622, 192] on h3 "مها العتيبي" at bounding box center [523, 192] width 243 height 13
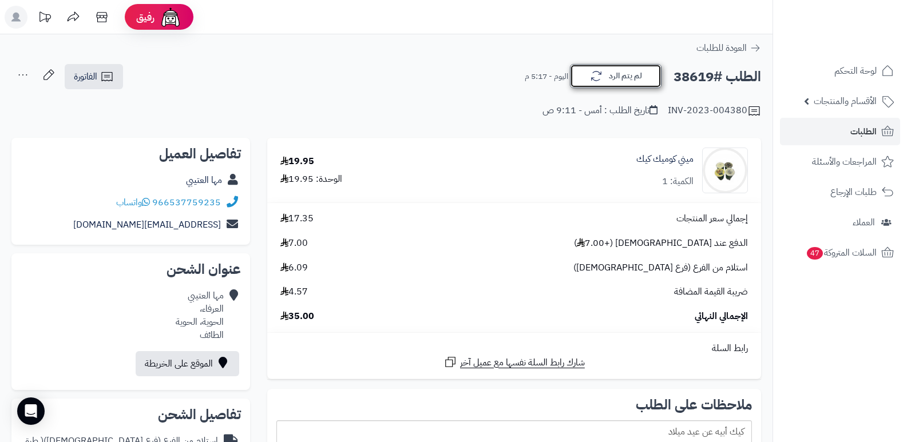
click at [650, 73] on button "لم يتم الرد" at bounding box center [616, 76] width 92 height 24
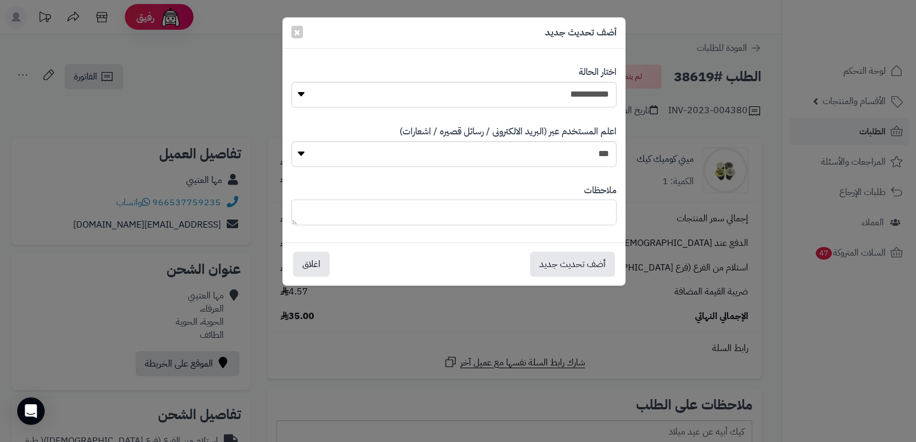
click at [571, 215] on textarea at bounding box center [453, 213] width 325 height 26
type textarea "*****"
click at [573, 254] on button "أضف تحديث جديد" at bounding box center [572, 263] width 85 height 25
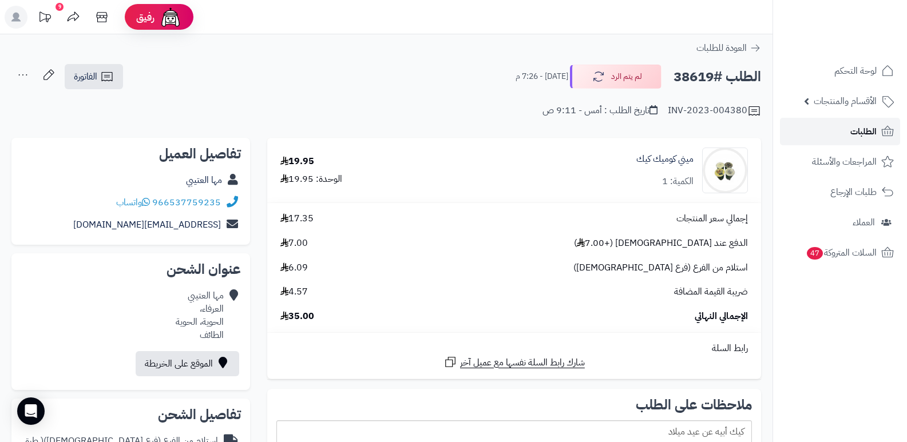
click at [860, 130] on span "الطلبات" at bounding box center [864, 132] width 26 height 16
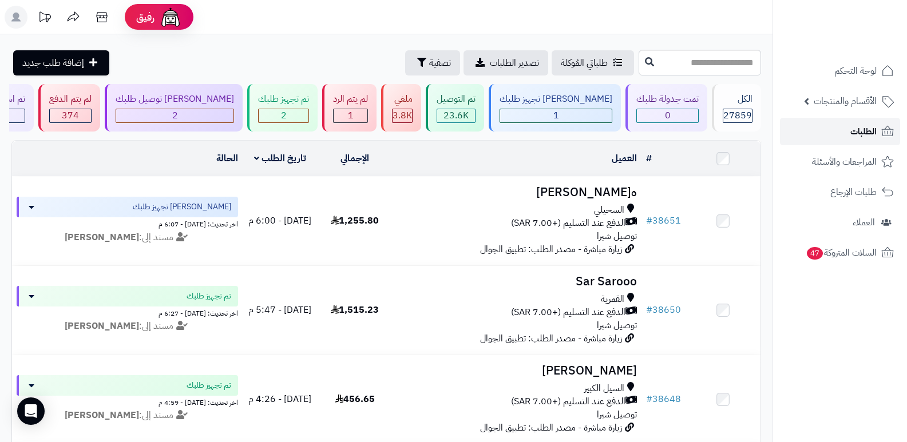
click at [857, 137] on span "الطلبات" at bounding box center [864, 132] width 26 height 16
click at [412, 120] on span "3.8K" at bounding box center [402, 116] width 19 height 14
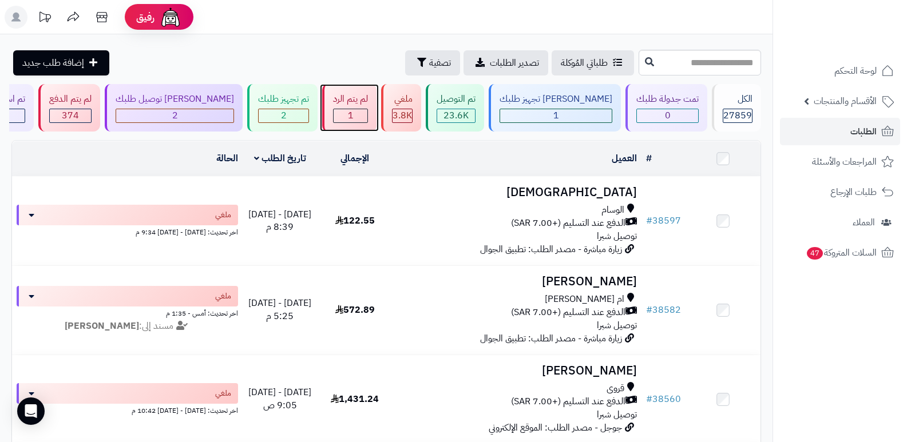
click at [367, 122] on div "1" at bounding box center [351, 115] width 34 height 13
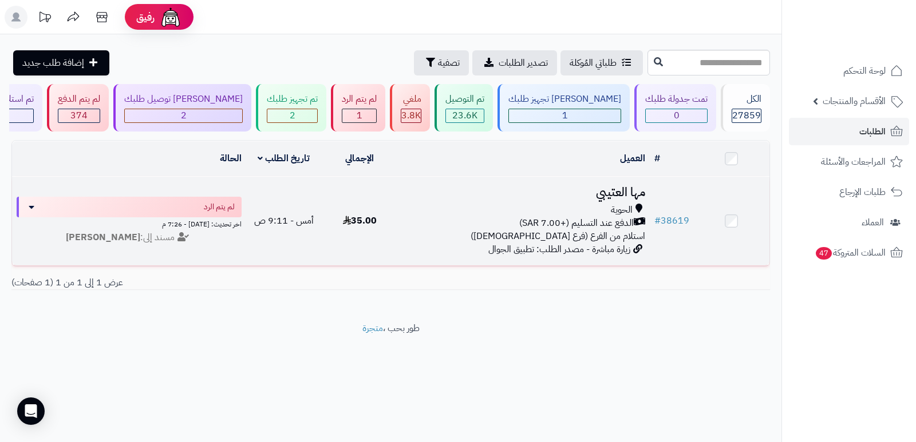
click at [604, 197] on h3 "مها العتيبي" at bounding box center [523, 192] width 243 height 13
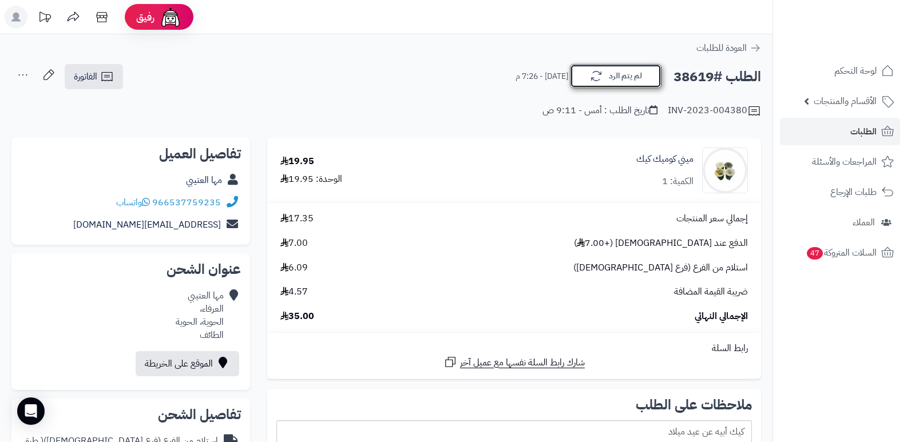
click at [653, 69] on button "لم يتم الرد" at bounding box center [616, 76] width 92 height 24
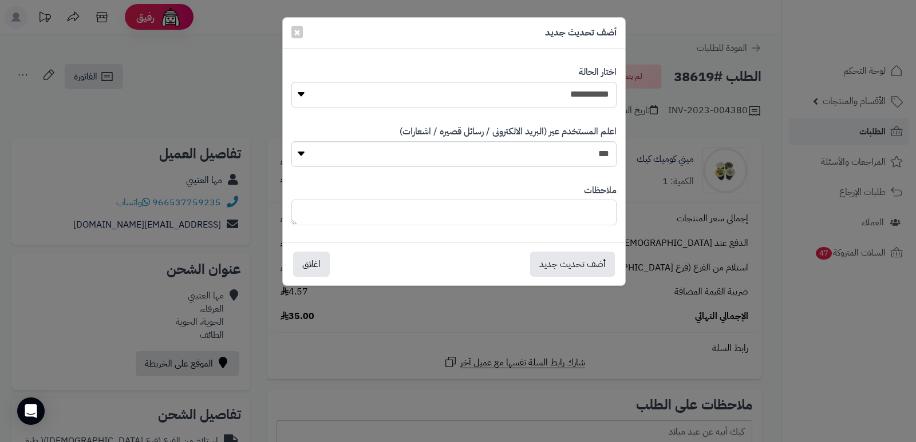
click at [563, 216] on textarea at bounding box center [453, 213] width 325 height 26
type textarea "**********"
click at [571, 267] on button "أضف تحديث جديد" at bounding box center [572, 263] width 85 height 25
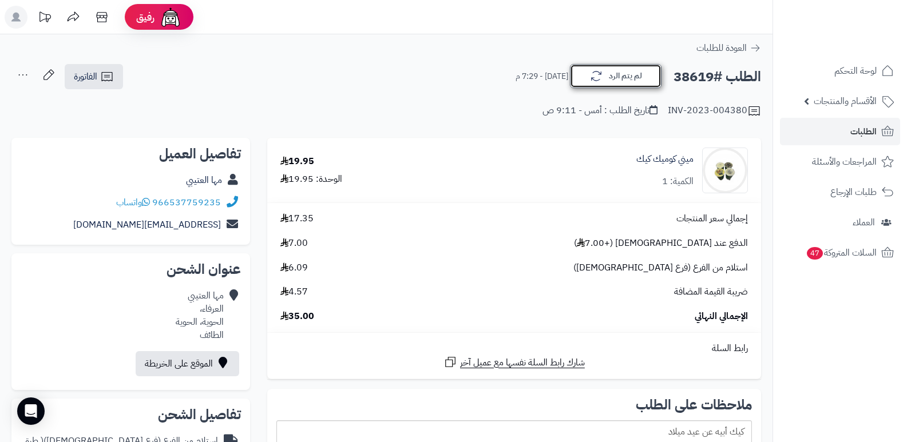
click at [595, 65] on button "لم يتم الرد" at bounding box center [616, 76] width 92 height 24
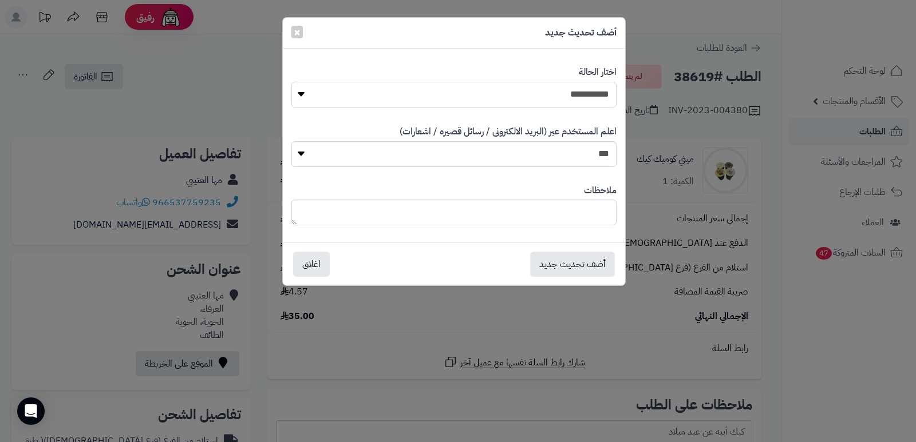
click at [586, 90] on select "**********" at bounding box center [453, 95] width 325 height 26
select select "*"
click at [291, 82] on select "**********" at bounding box center [453, 95] width 325 height 26
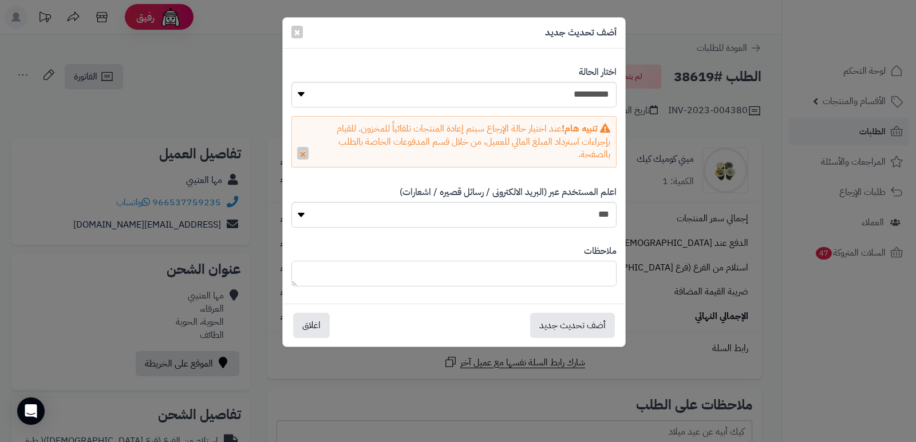
click at [586, 270] on textarea at bounding box center [453, 274] width 325 height 26
type textarea "**********"
click at [557, 330] on button "أضف تحديث جديد" at bounding box center [572, 325] width 85 height 25
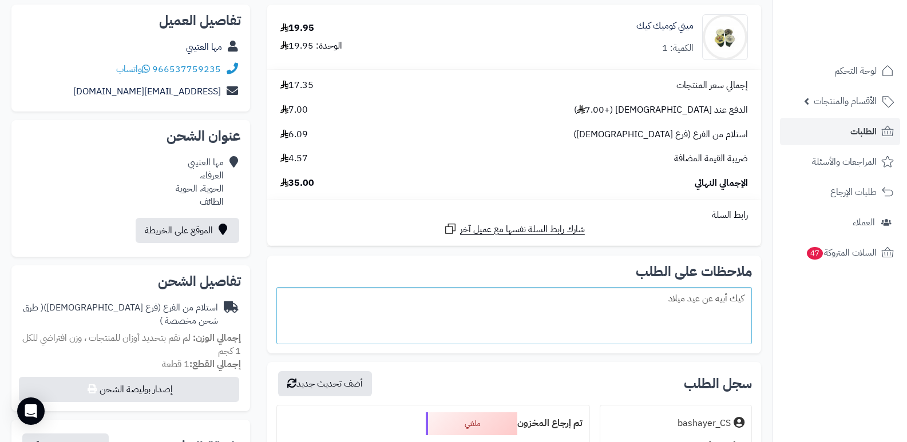
scroll to position [57, 0]
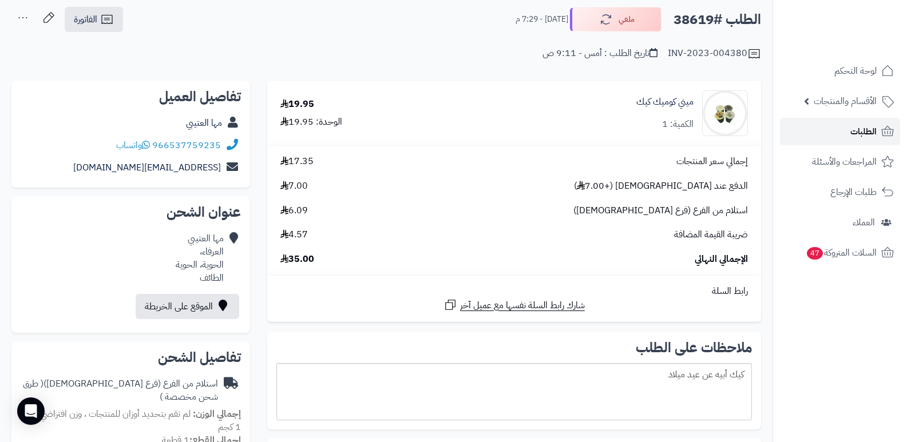
click at [844, 136] on link "الطلبات" at bounding box center [840, 131] width 120 height 27
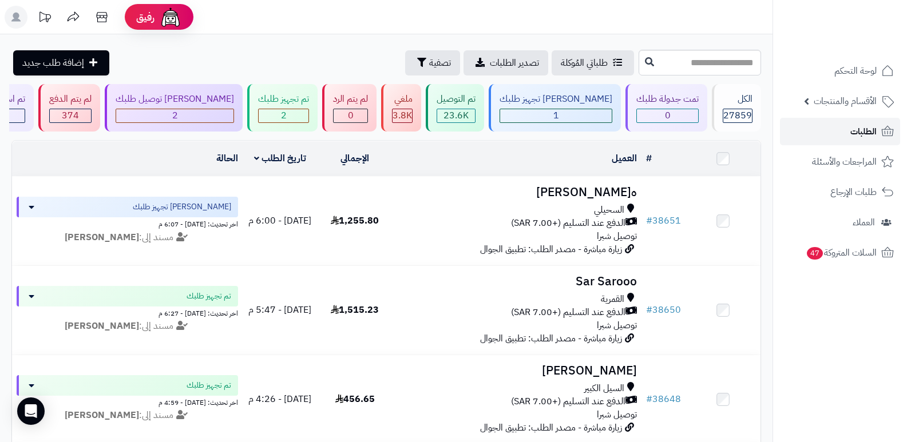
click at [844, 135] on link "الطلبات" at bounding box center [840, 131] width 120 height 27
click at [868, 127] on span "الطلبات" at bounding box center [864, 132] width 26 height 16
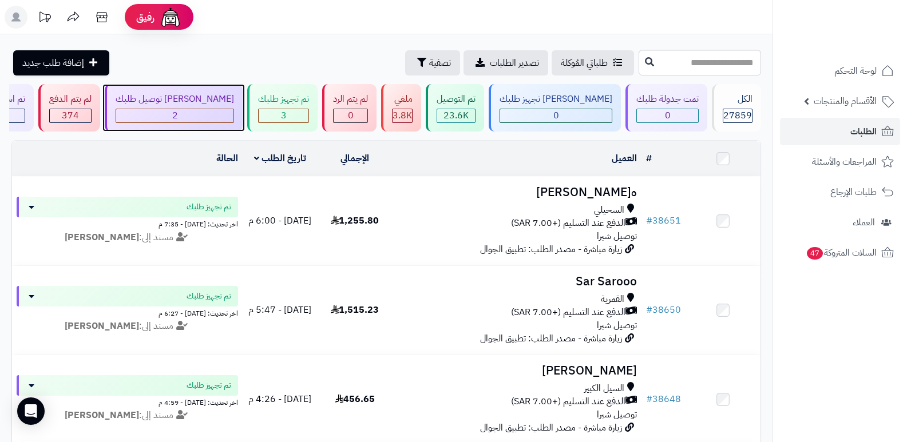
click at [234, 120] on div "2" at bounding box center [174, 115] width 117 height 13
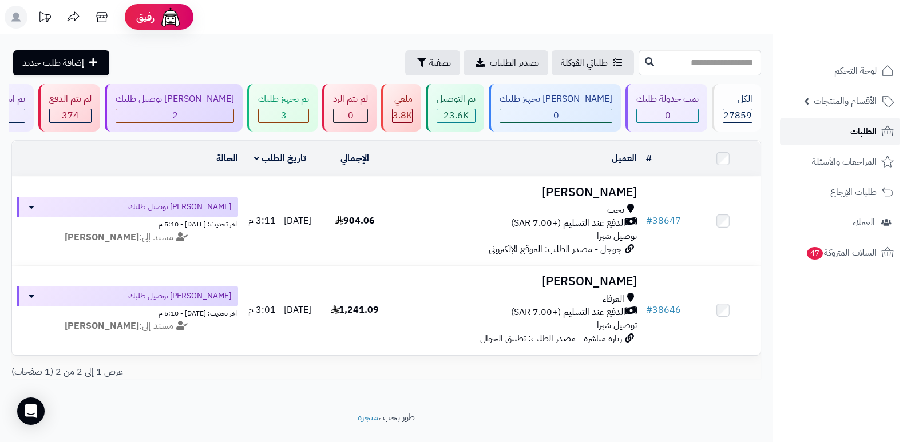
click at [848, 141] on link "الطلبات" at bounding box center [840, 131] width 120 height 27
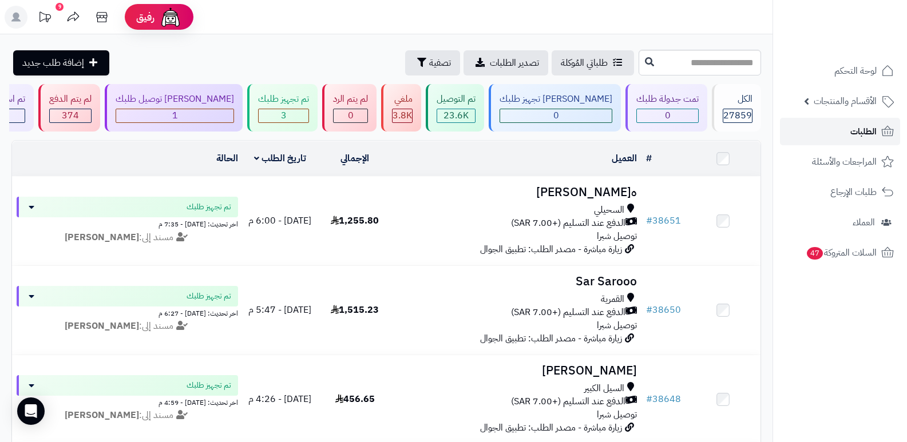
click at [867, 132] on span "الطلبات" at bounding box center [864, 132] width 26 height 16
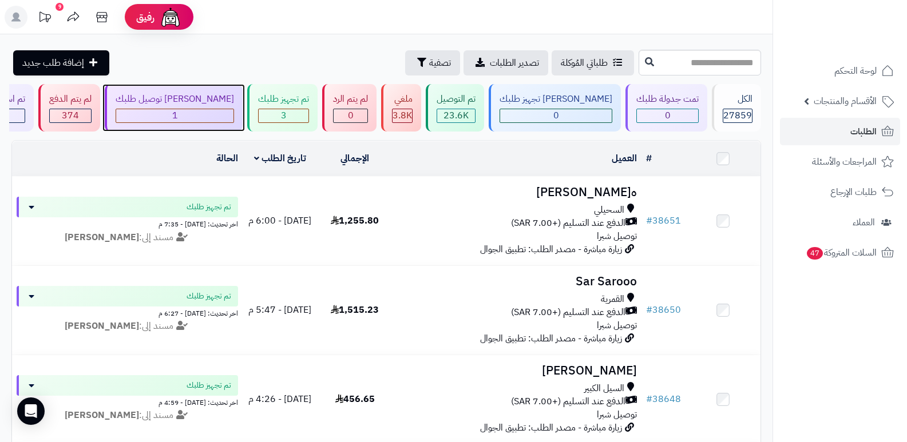
click at [234, 114] on div "1" at bounding box center [174, 115] width 117 height 13
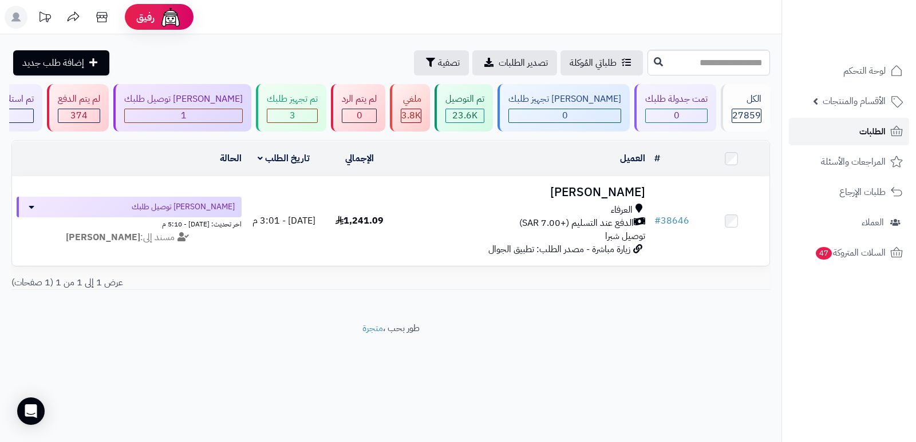
click at [854, 130] on link "الطلبات" at bounding box center [849, 131] width 120 height 27
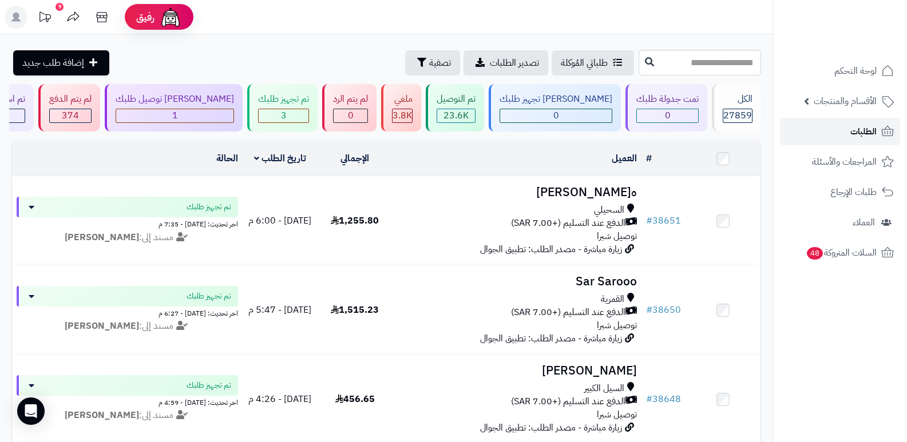
click at [871, 133] on span "الطلبات" at bounding box center [864, 132] width 26 height 16
click at [861, 127] on span "الطلبات" at bounding box center [864, 132] width 26 height 16
click at [859, 133] on span "الطلبات" at bounding box center [864, 132] width 26 height 16
click at [855, 133] on span "الطلبات" at bounding box center [864, 132] width 26 height 16
click at [863, 130] on span "الطلبات" at bounding box center [864, 132] width 26 height 16
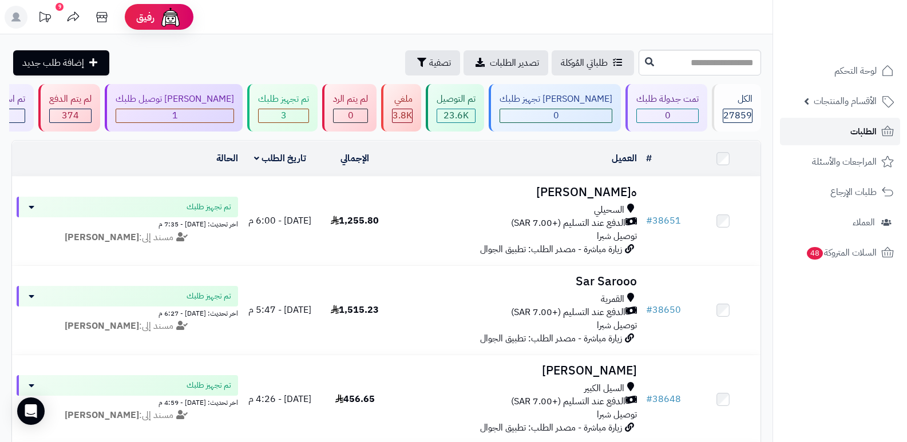
click at [840, 126] on link "الطلبات" at bounding box center [840, 131] width 120 height 27
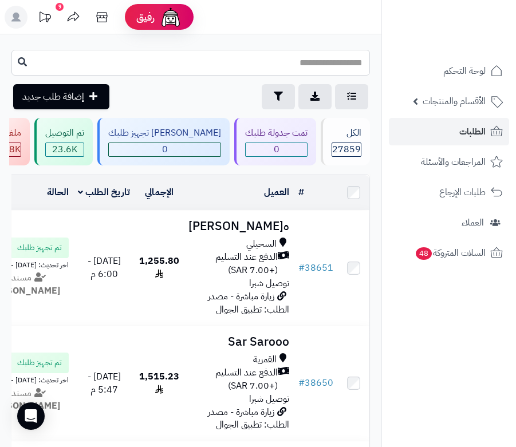
click at [305, 73] on input "text" at bounding box center [190, 63] width 358 height 26
type input "*****"
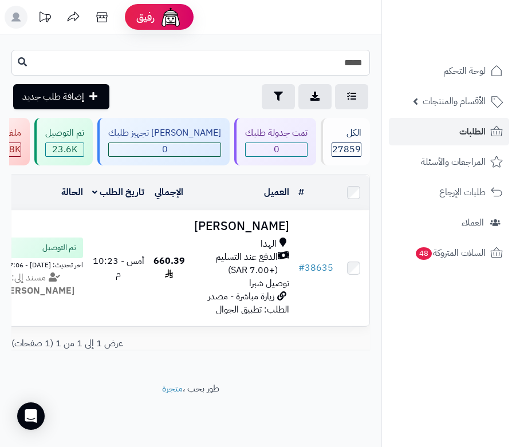
drag, startPoint x: 350, startPoint y: 69, endPoint x: 369, endPoint y: 57, distance: 21.6
click at [369, 57] on input "*****" at bounding box center [190, 63] width 358 height 26
type input "*****"
drag, startPoint x: 351, startPoint y: 62, endPoint x: 382, endPoint y: 51, distance: 33.5
click at [382, 51] on div "رفيق ! الطلبات معالجة مكتمل إرجاع المنتجات العملاء المتواجدون الان 28529 عملاء …" at bounding box center [258, 223] width 516 height 447
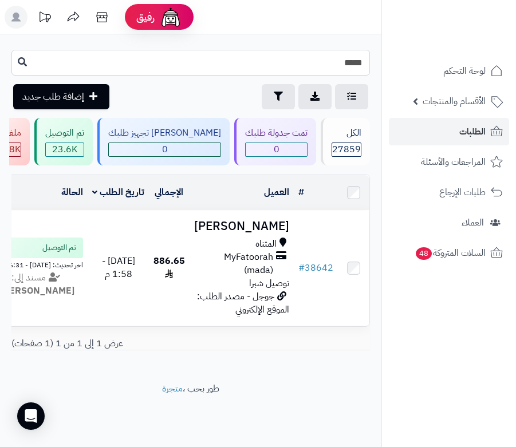
type input "*****"
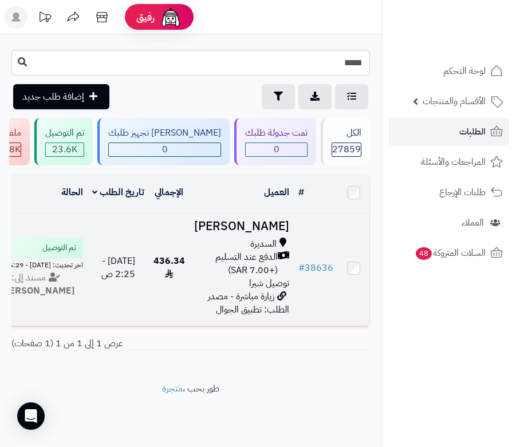
click at [260, 233] on h3 "محمد العتيبي" at bounding box center [241, 226] width 95 height 13
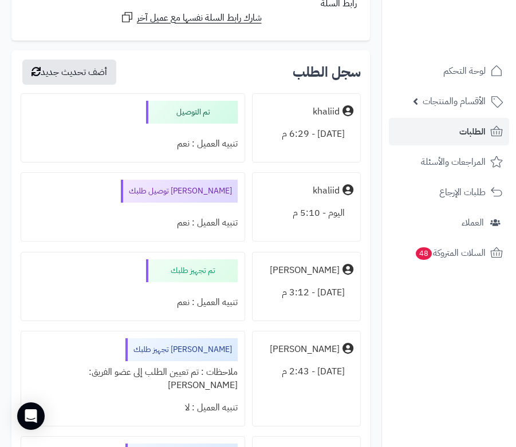
scroll to position [2872, 0]
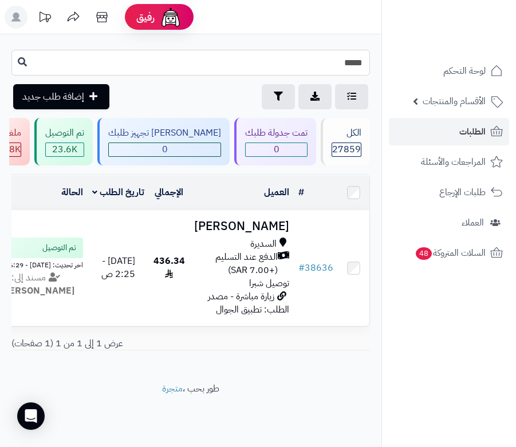
drag, startPoint x: 353, startPoint y: 63, endPoint x: 366, endPoint y: 67, distance: 14.3
click at [366, 67] on input "*****" at bounding box center [190, 63] width 358 height 26
type input "*****"
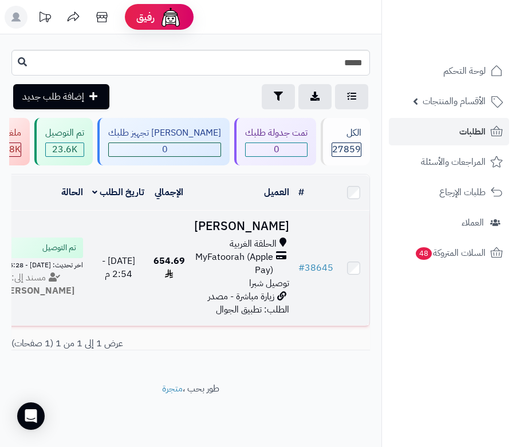
click at [267, 230] on h3 "سلمان عمر" at bounding box center [241, 226] width 95 height 13
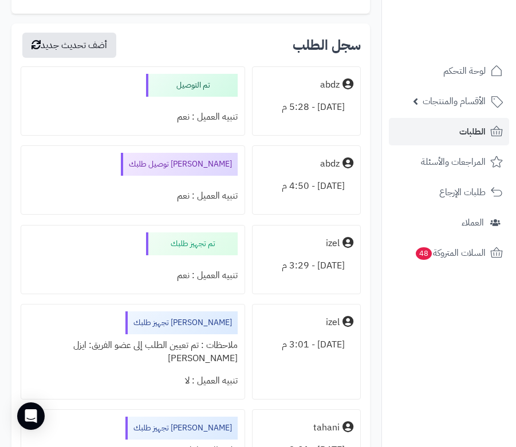
scroll to position [4437, 0]
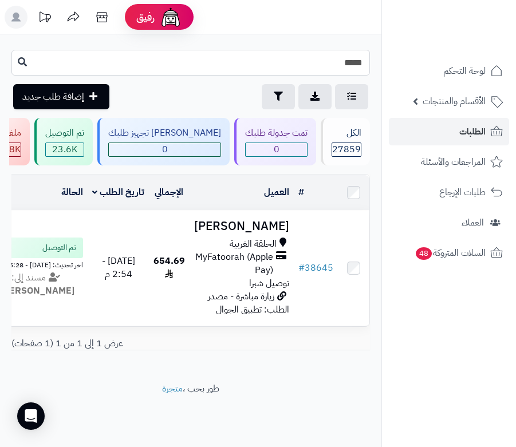
drag, startPoint x: 358, startPoint y: 69, endPoint x: 381, endPoint y: 53, distance: 27.5
click at [381, 53] on div "***** طلباتي المُوكلة تصدير الطلبات تصفية إضافة طلب جديد" at bounding box center [190, 80] width 381 height 60
type input "*****"
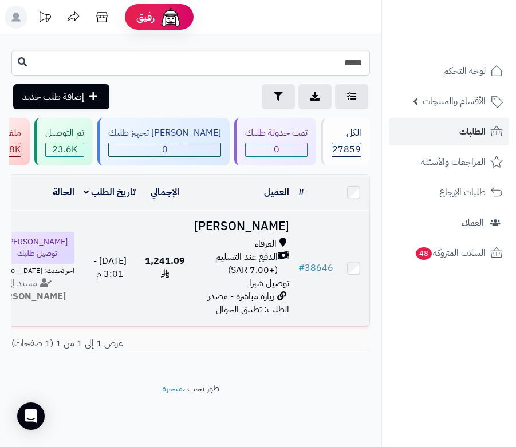
click at [267, 233] on h3 "منار الشلوي" at bounding box center [241, 226] width 95 height 13
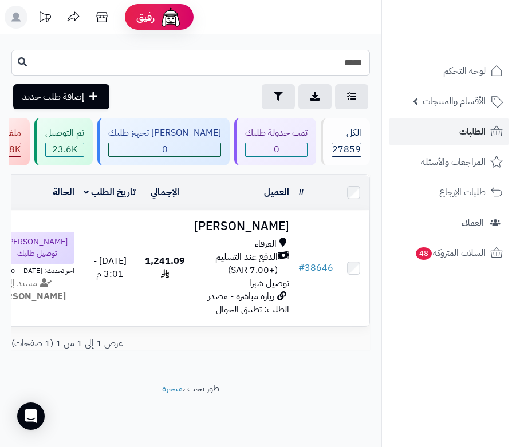
drag, startPoint x: 358, startPoint y: 60, endPoint x: 369, endPoint y: 57, distance: 11.2
click at [369, 57] on input "*****" at bounding box center [190, 63] width 358 height 26
type input "*****"
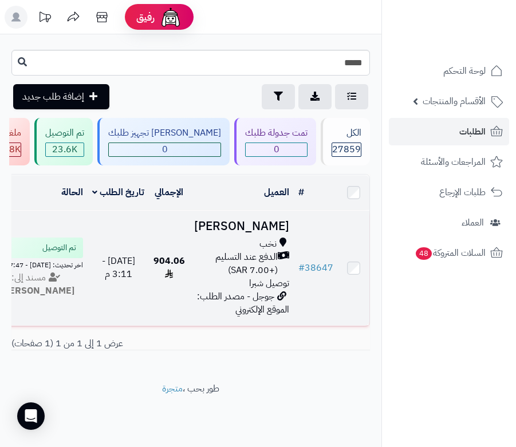
click at [254, 231] on h3 "[PERSON_NAME]" at bounding box center [241, 226] width 95 height 13
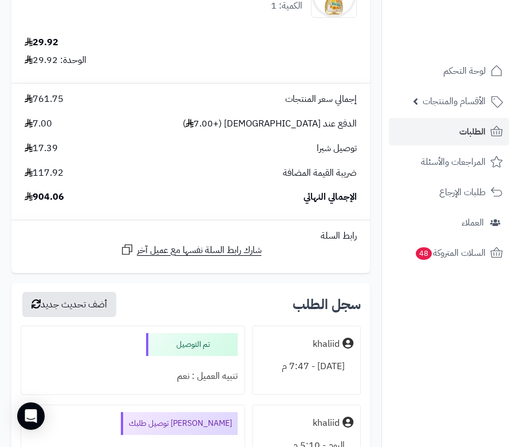
scroll to position [5572, 0]
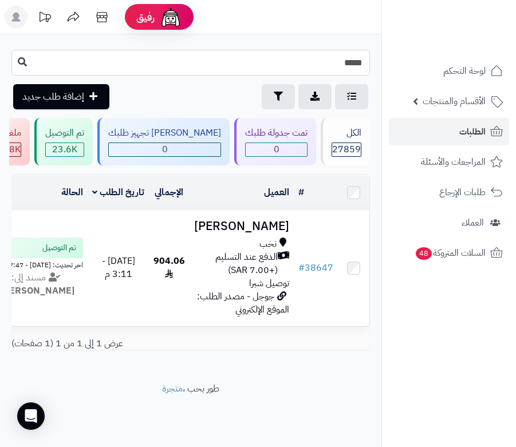
drag, startPoint x: 359, startPoint y: 65, endPoint x: 369, endPoint y: 62, distance: 9.8
click at [369, 62] on input "*****" at bounding box center [190, 63] width 358 height 26
type input "*****"
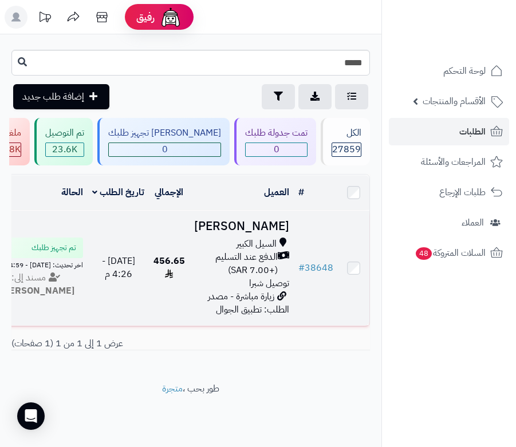
click at [248, 233] on h3 "[PERSON_NAME]" at bounding box center [241, 226] width 95 height 13
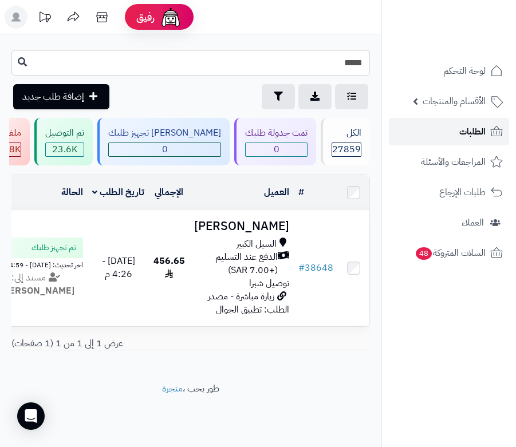
click at [426, 136] on link "الطلبات" at bounding box center [449, 131] width 120 height 27
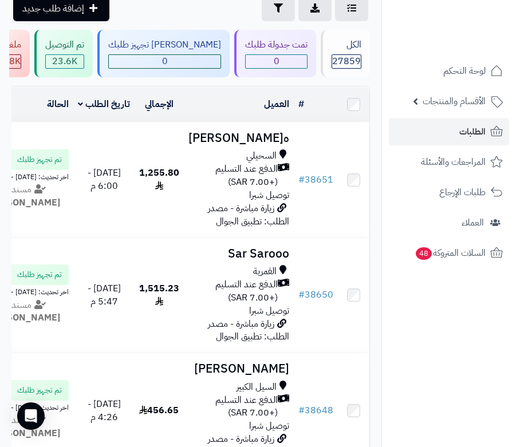
scroll to position [114, 0]
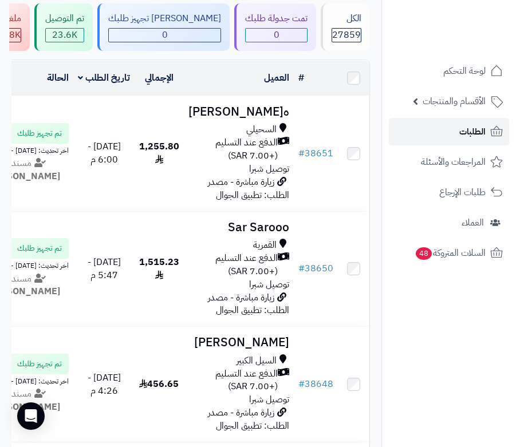
click at [476, 135] on span "الطلبات" at bounding box center [472, 132] width 26 height 16
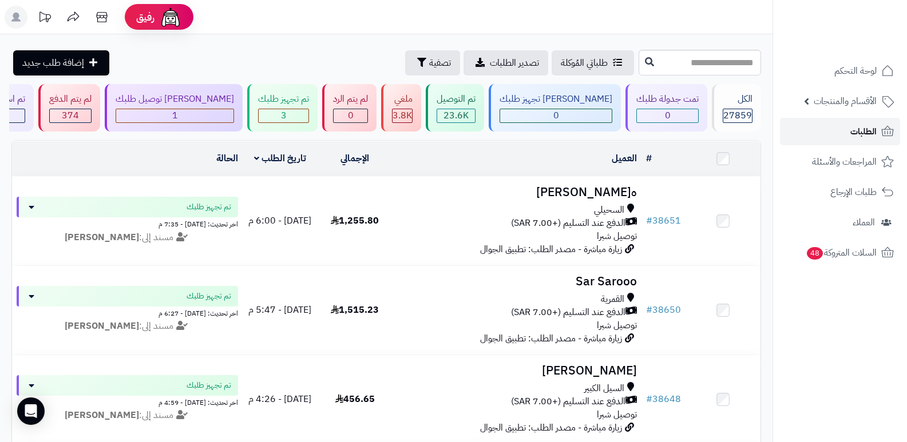
click at [515, 139] on link "الطلبات" at bounding box center [840, 131] width 120 height 27
